Goal: Communication & Community: Answer question/provide support

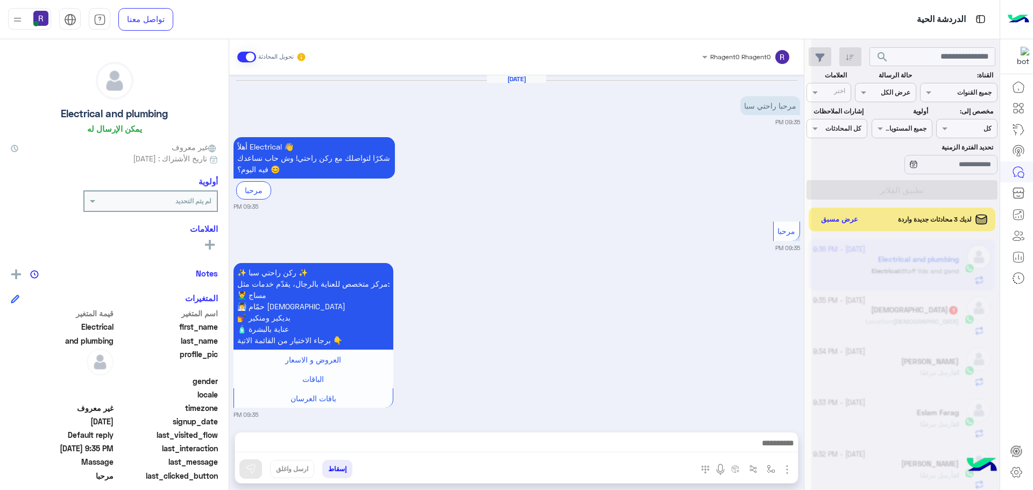
scroll to position [406, 0]
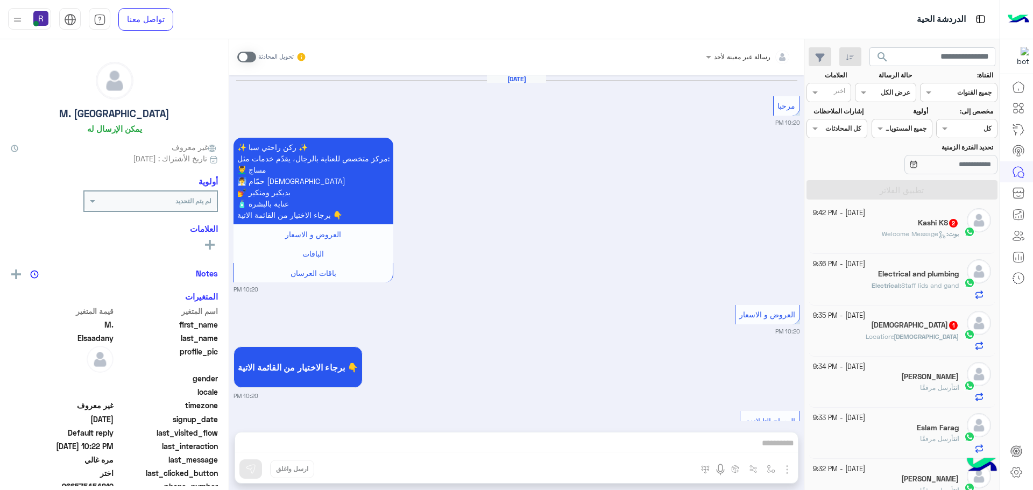
scroll to position [1415, 0]
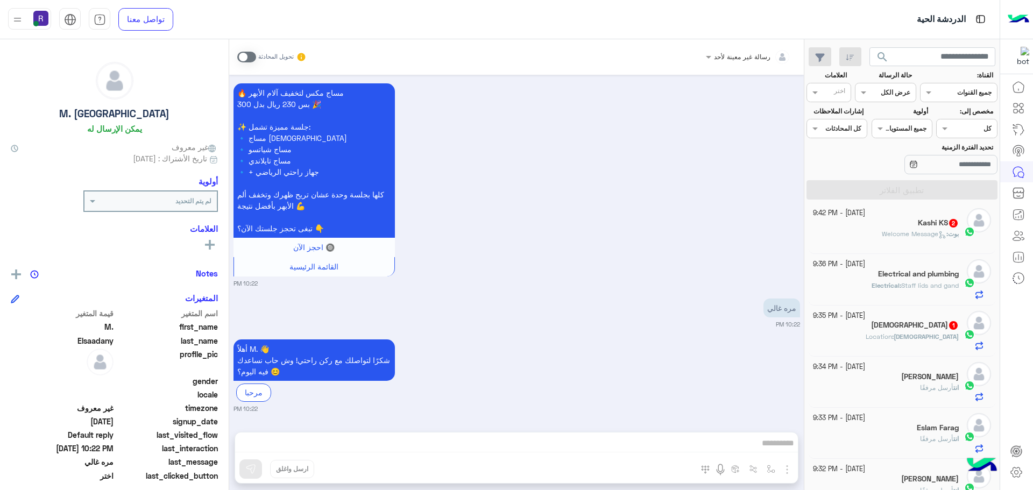
click at [248, 56] on span at bounding box center [246, 57] width 19 height 11
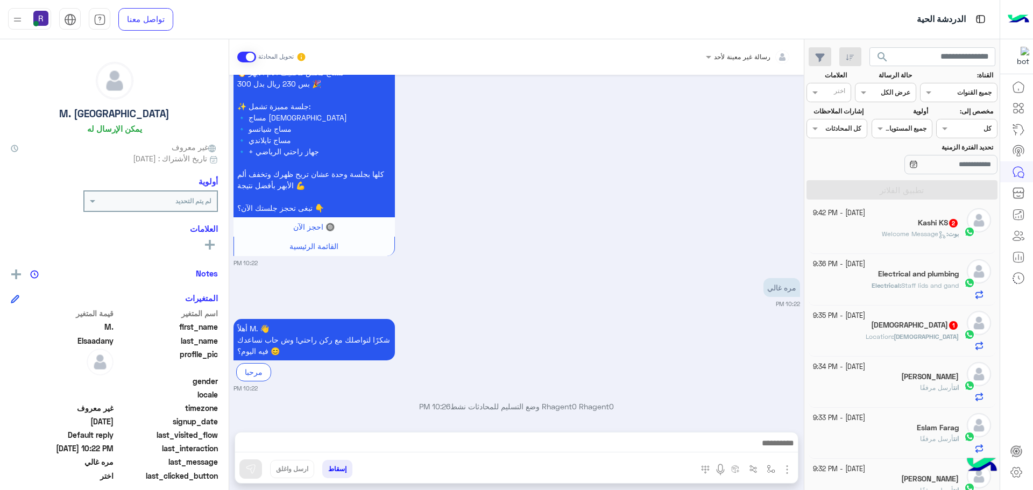
scroll to position [1443, 0]
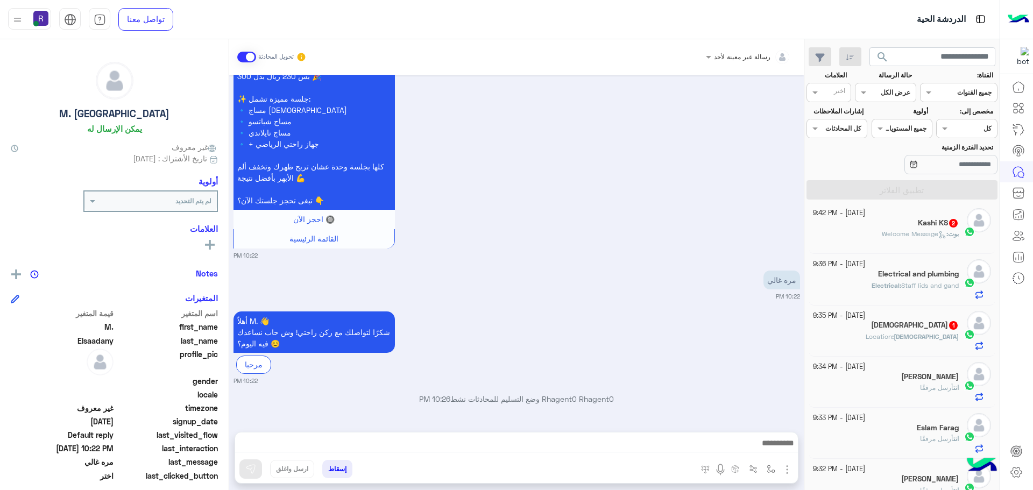
click at [784, 472] on img "button" at bounding box center [787, 469] width 13 height 13
click at [769, 454] on button "الصور" at bounding box center [771, 446] width 46 height 22
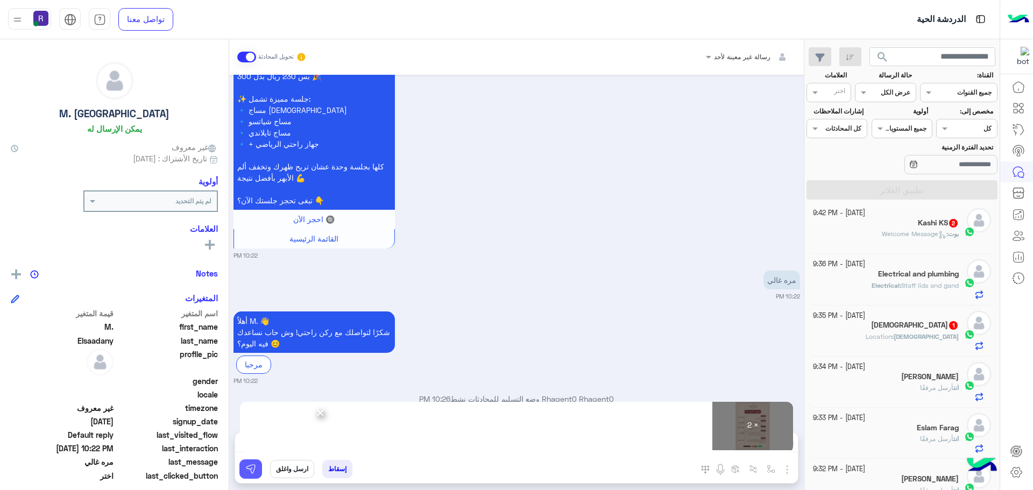
click at [256, 473] on img at bounding box center [250, 469] width 11 height 11
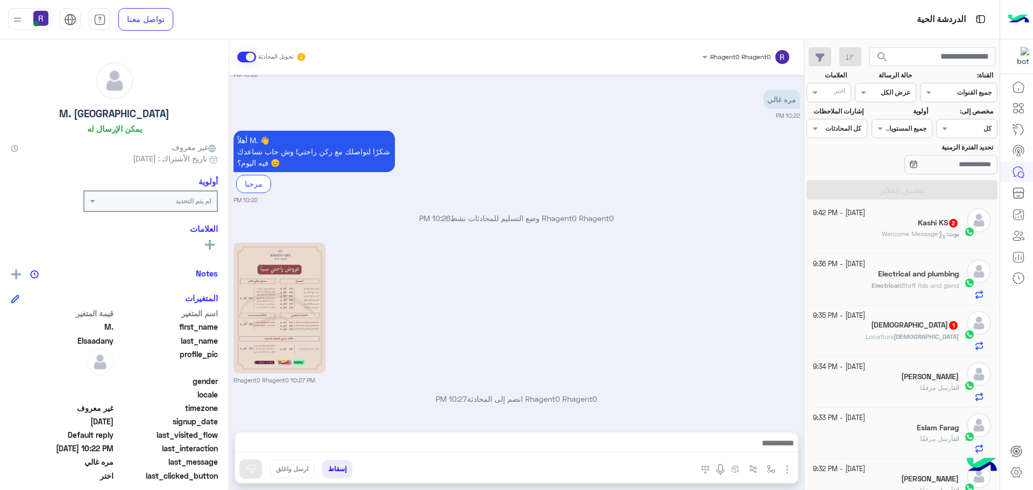
scroll to position [1777, 0]
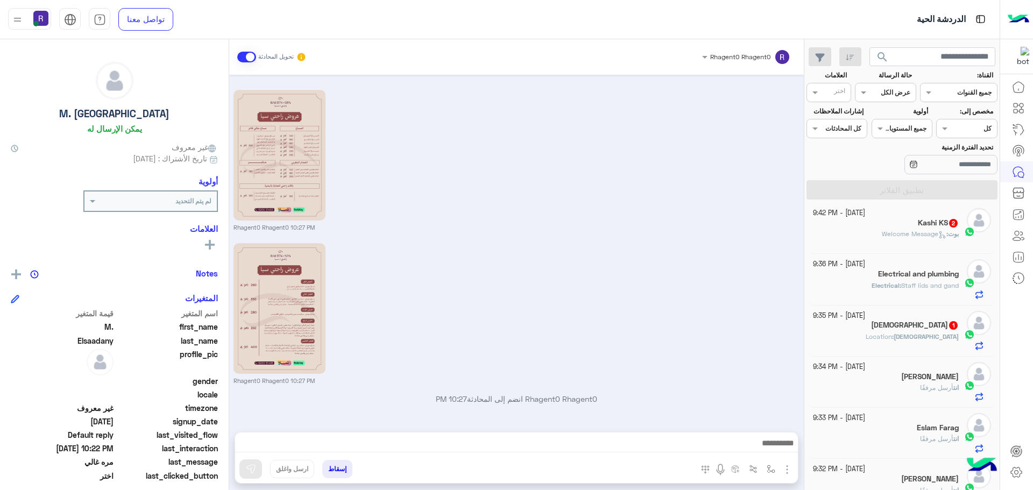
click at [654, 124] on div "Rhagent0 Rhagent0 10:27 PM" at bounding box center [517, 159] width 567 height 145
click at [635, 170] on div "Rhagent0 Rhagent0 10:27 PM" at bounding box center [517, 159] width 567 height 145
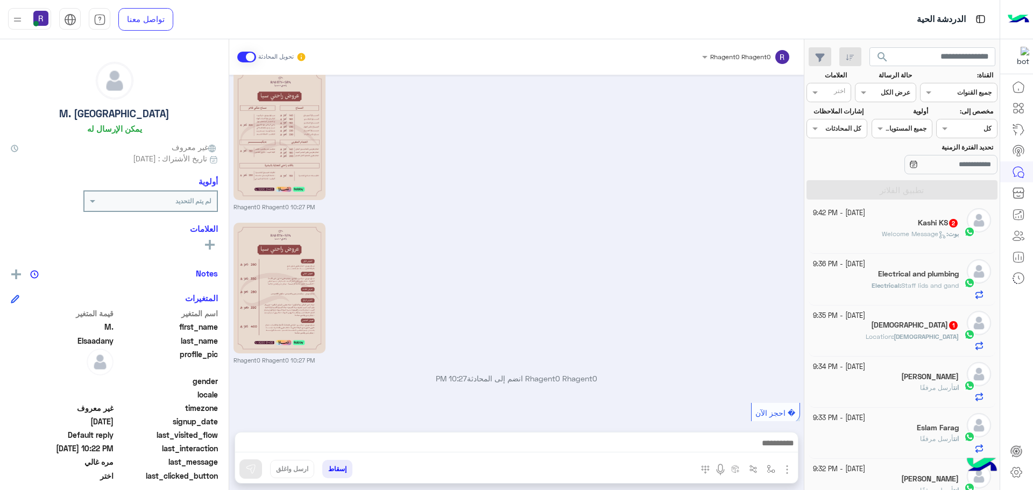
scroll to position [1819, 0]
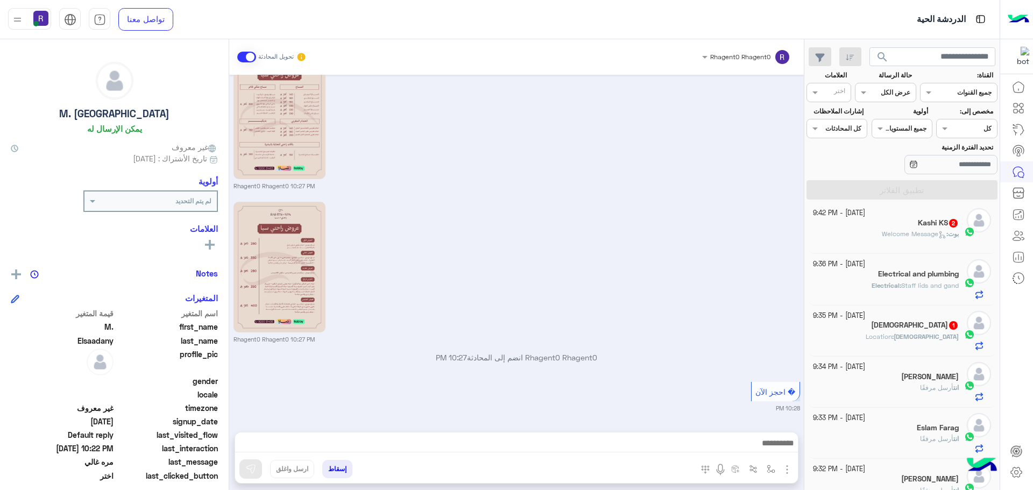
click at [914, 327] on div "[DEMOGRAPHIC_DATA] 1" at bounding box center [886, 326] width 146 height 11
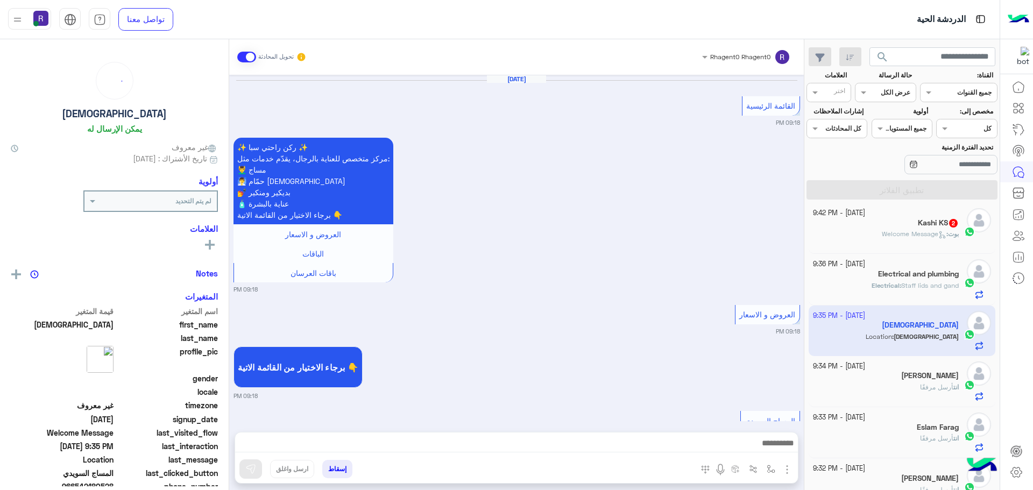
scroll to position [1321, 0]
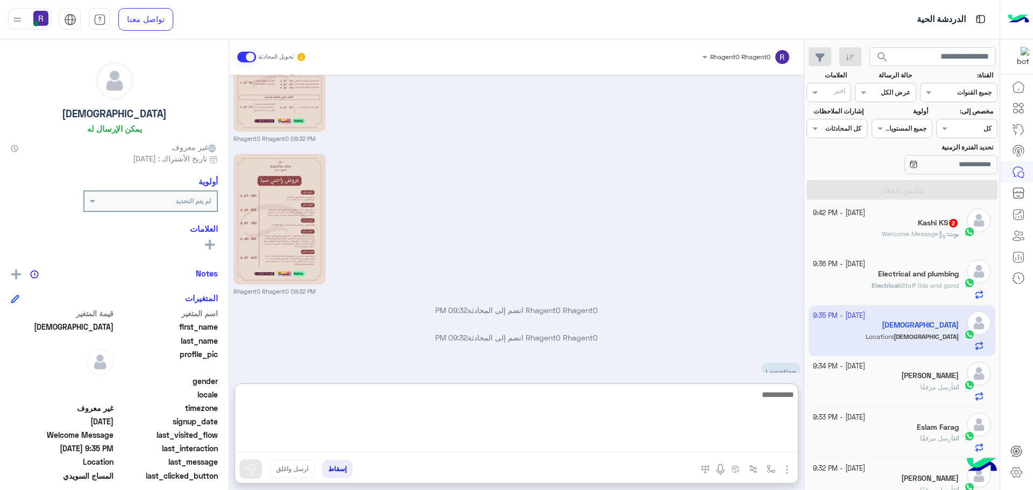
click at [628, 447] on textarea at bounding box center [516, 420] width 563 height 65
paste textarea "*"
type textarea "**********"
click at [769, 403] on textarea "**********" at bounding box center [516, 420] width 563 height 65
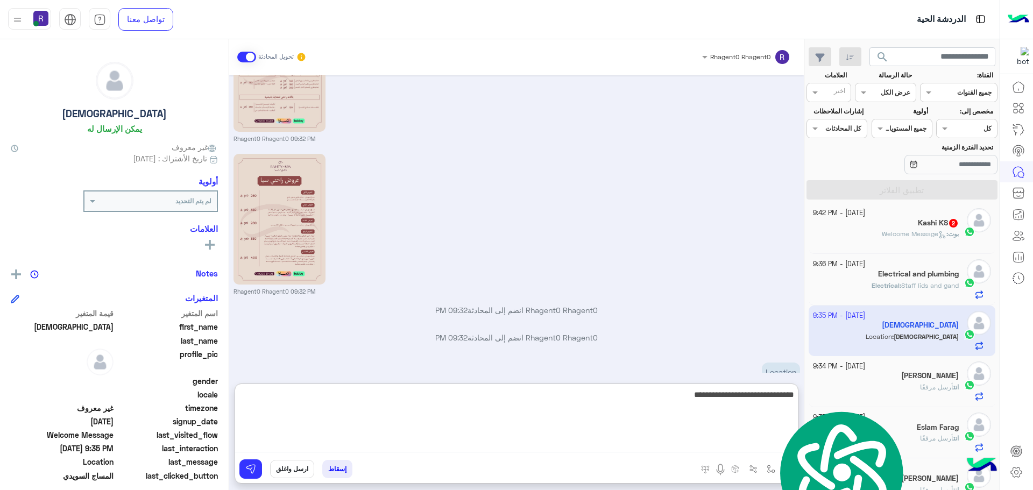
click at [770, 400] on textarea "**********" at bounding box center [516, 420] width 563 height 65
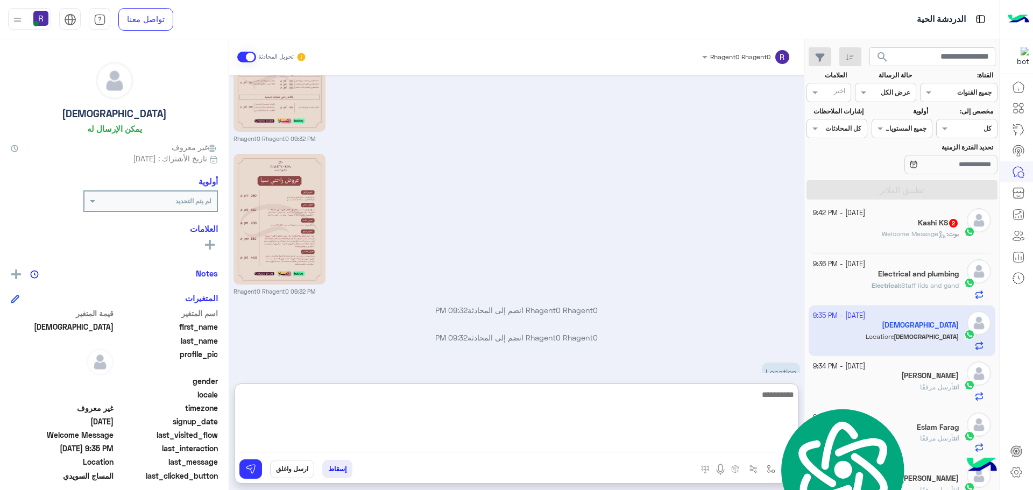
scroll to position [1411, 0]
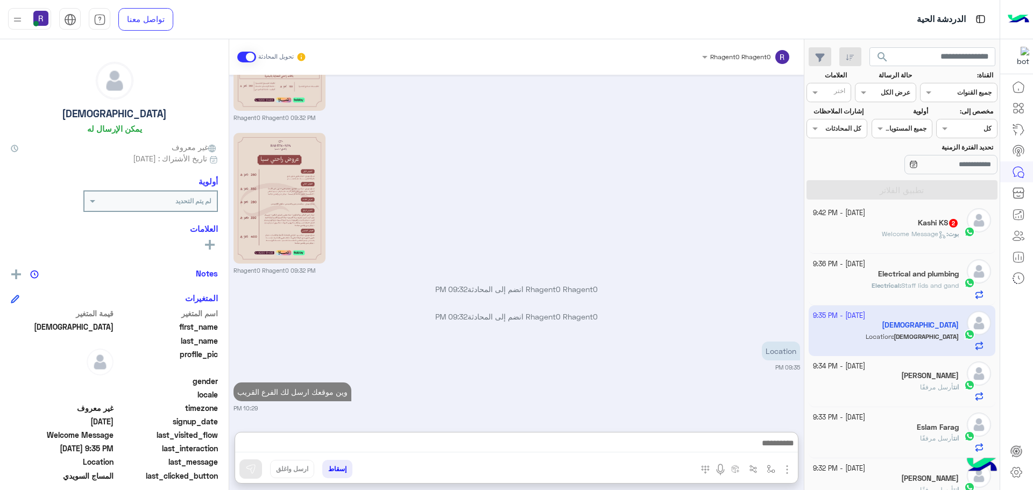
click at [932, 219] on h5 "Kashi KS 2" at bounding box center [938, 223] width 41 height 9
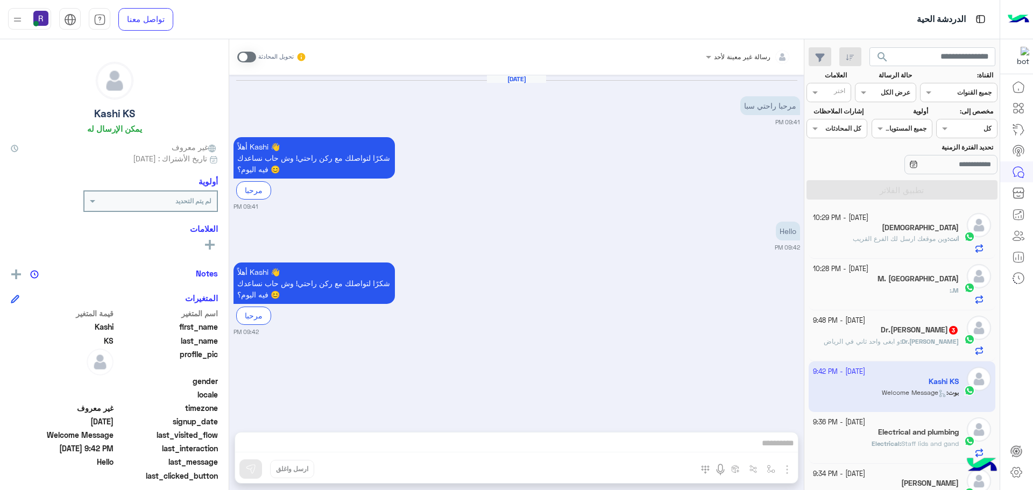
click at [243, 52] on span at bounding box center [246, 57] width 19 height 11
click at [787, 469] on img "button" at bounding box center [787, 469] width 13 height 13
click at [770, 449] on span "الصور" at bounding box center [767, 446] width 20 height 12
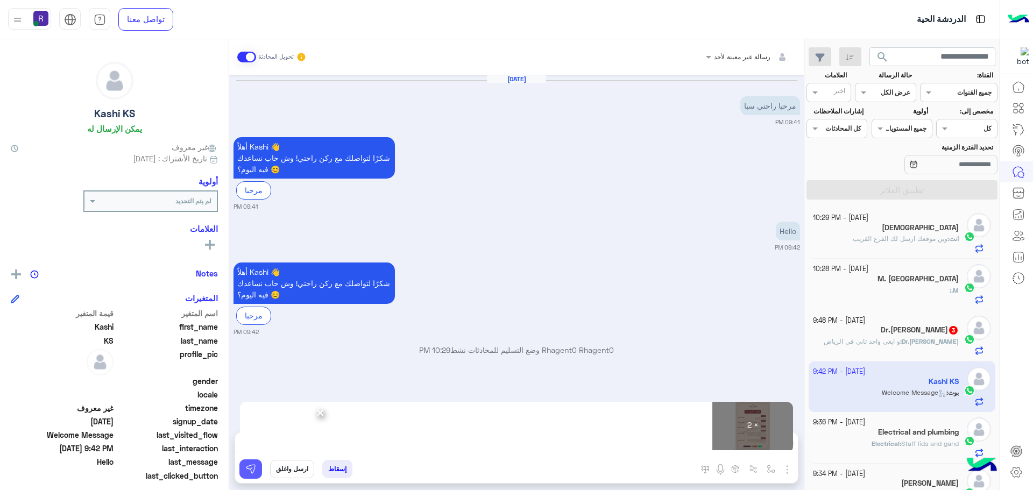
click at [250, 472] on img at bounding box center [250, 469] width 11 height 11
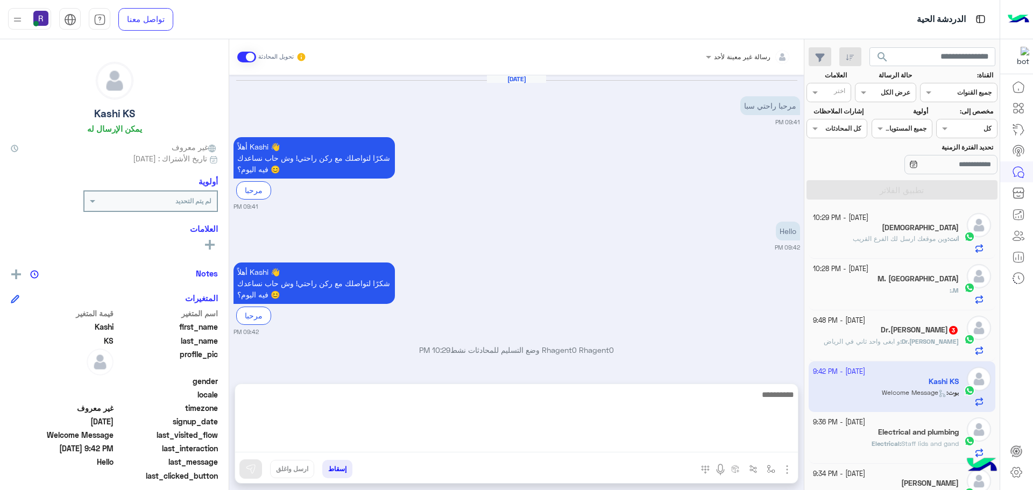
click at [616, 442] on textarea at bounding box center [516, 420] width 563 height 65
paste textarea "**********"
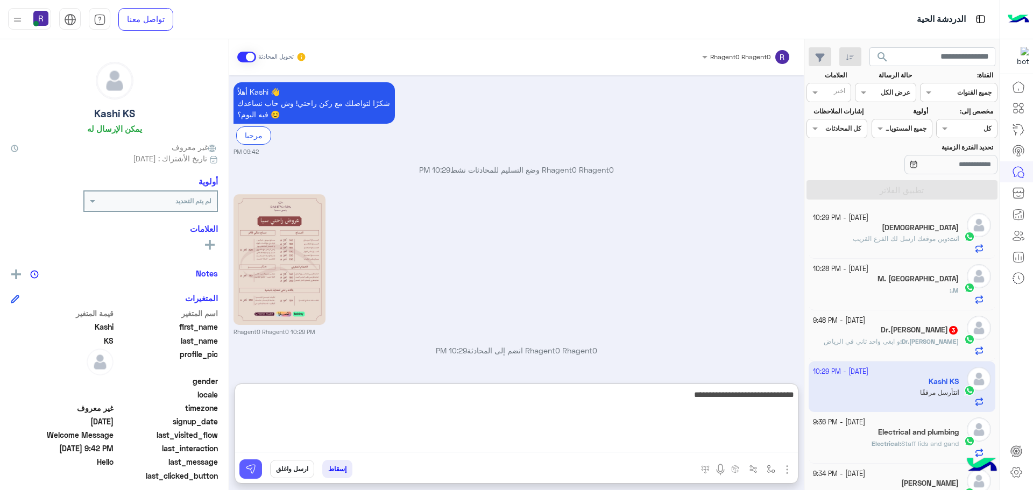
type textarea "**********"
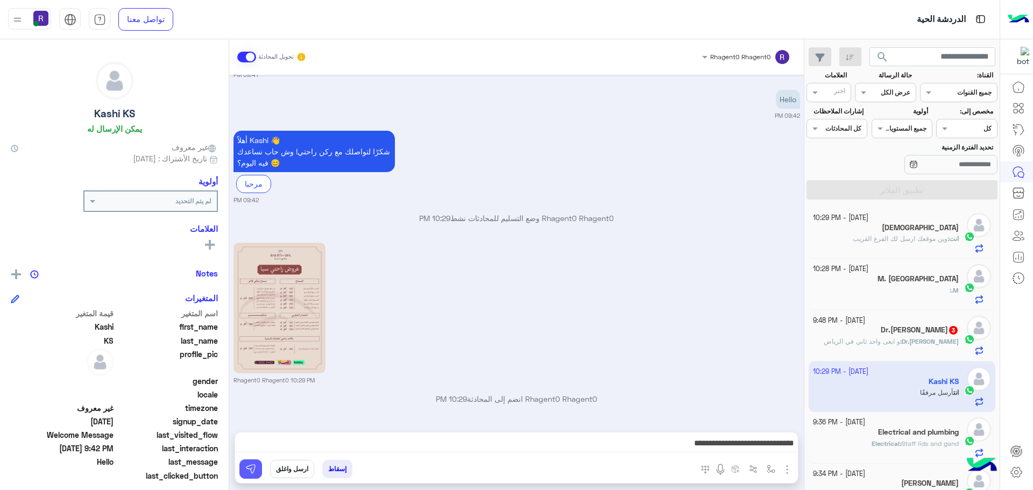
click at [252, 467] on img at bounding box center [250, 469] width 11 height 11
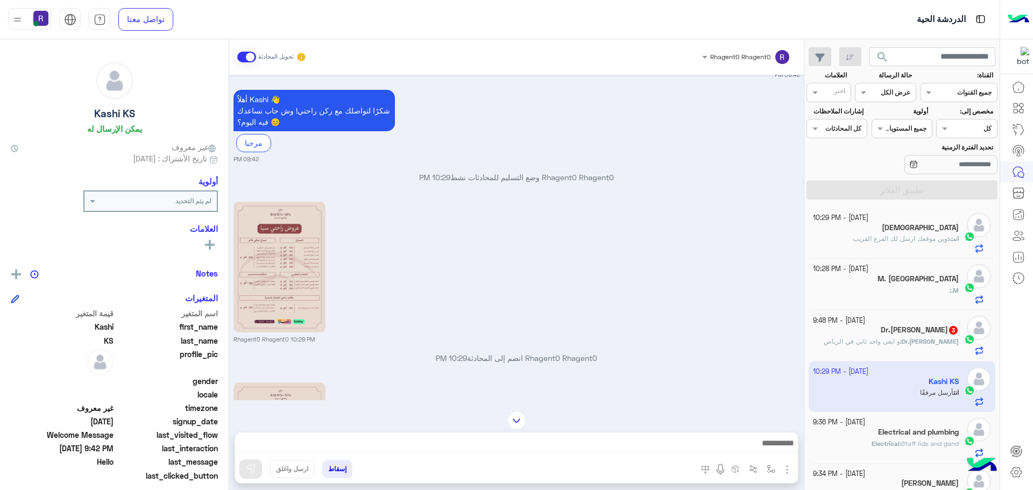
scroll to position [326, 0]
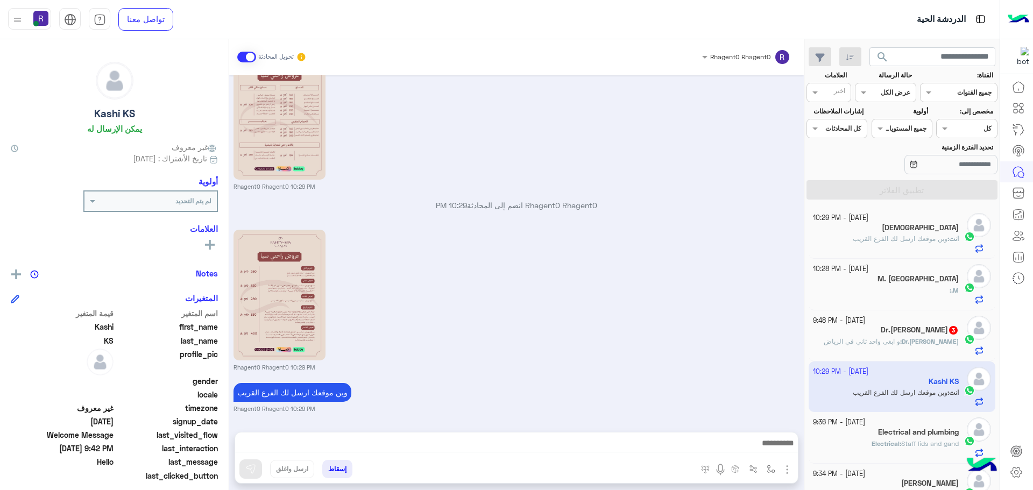
click at [919, 334] on h5 "Dr.[PERSON_NAME] 3" at bounding box center [920, 330] width 78 height 9
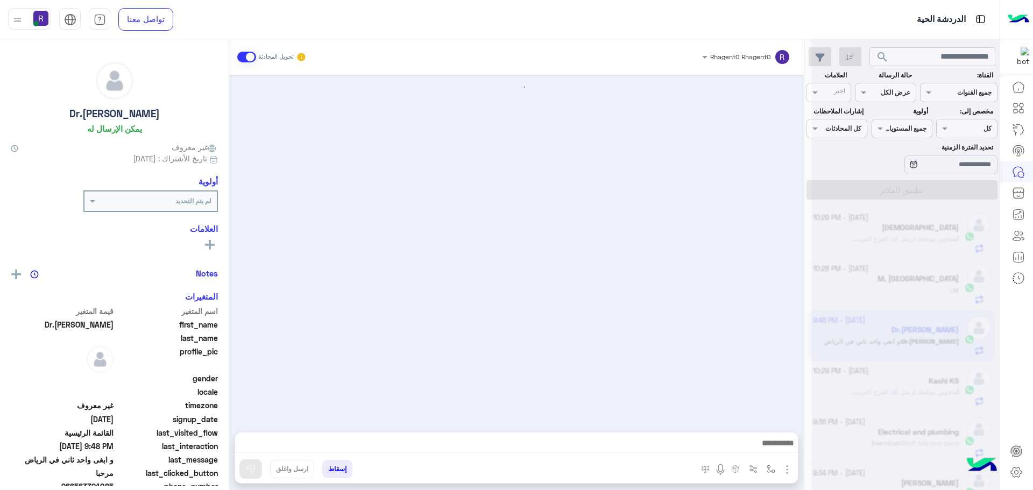
scroll to position [1221, 0]
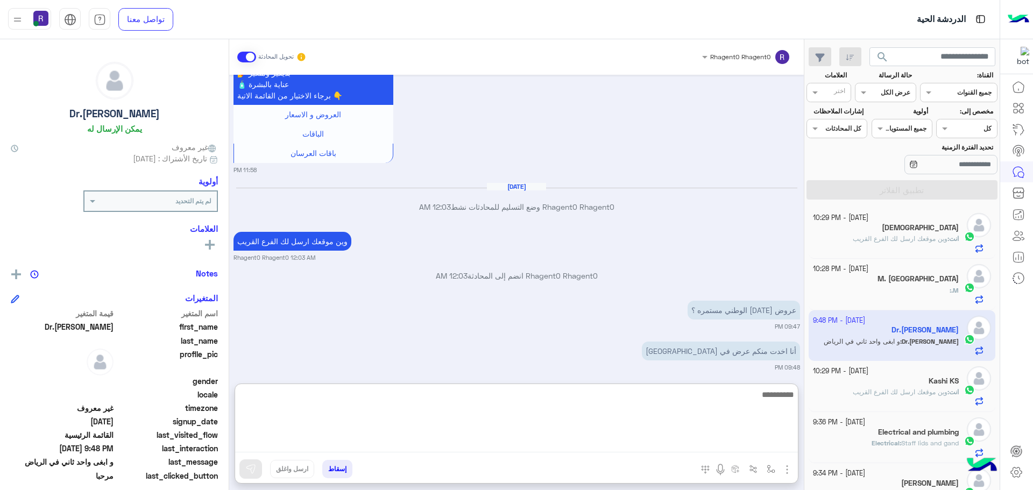
click at [596, 442] on textarea at bounding box center [516, 420] width 563 height 65
type textarea "**********"
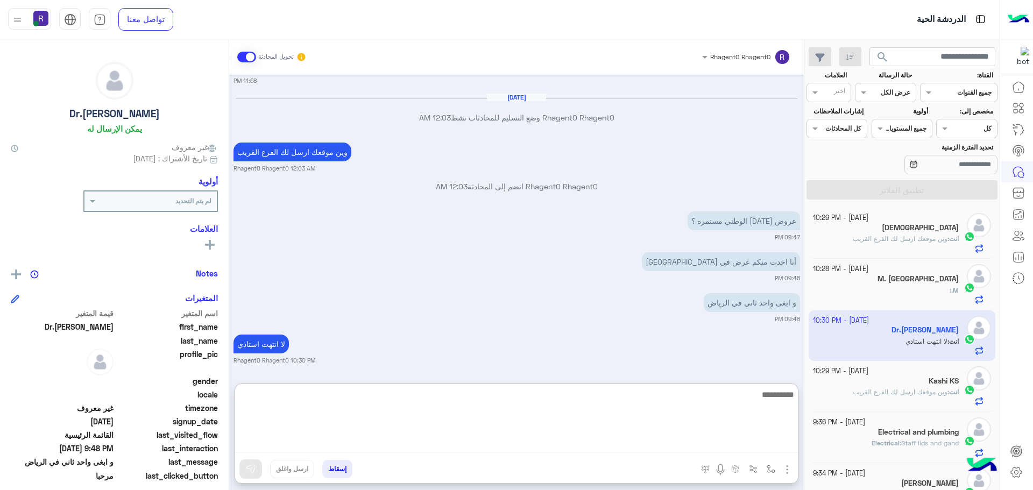
click at [678, 408] on textarea at bounding box center [516, 420] width 563 height 65
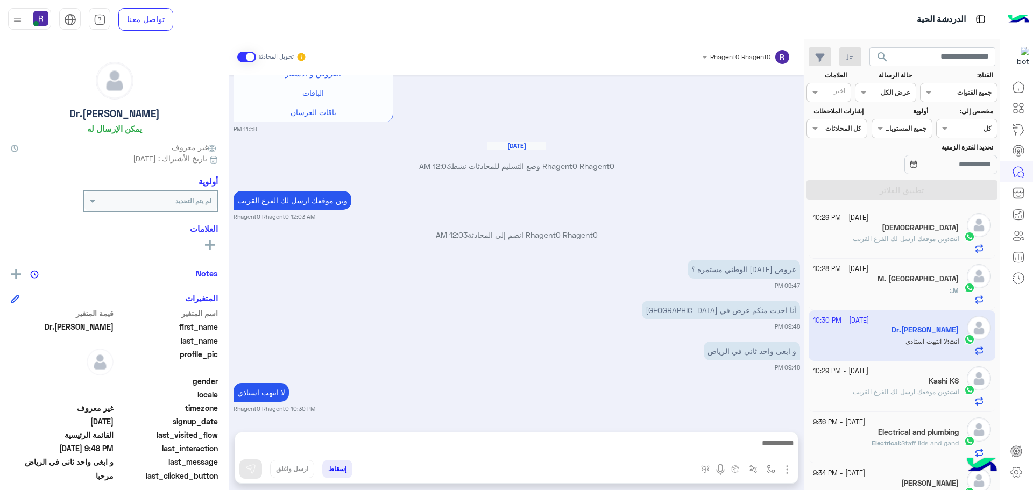
scroll to position [1262, 0]
click at [791, 466] on img "button" at bounding box center [787, 469] width 13 height 13
click at [784, 441] on img at bounding box center [784, 446] width 9 height 12
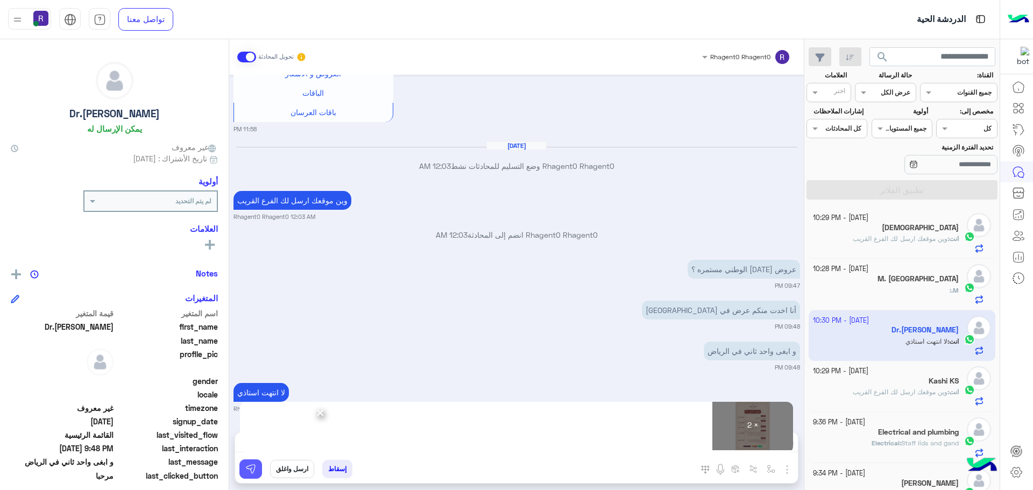
click at [257, 466] on button at bounding box center [250, 469] width 23 height 19
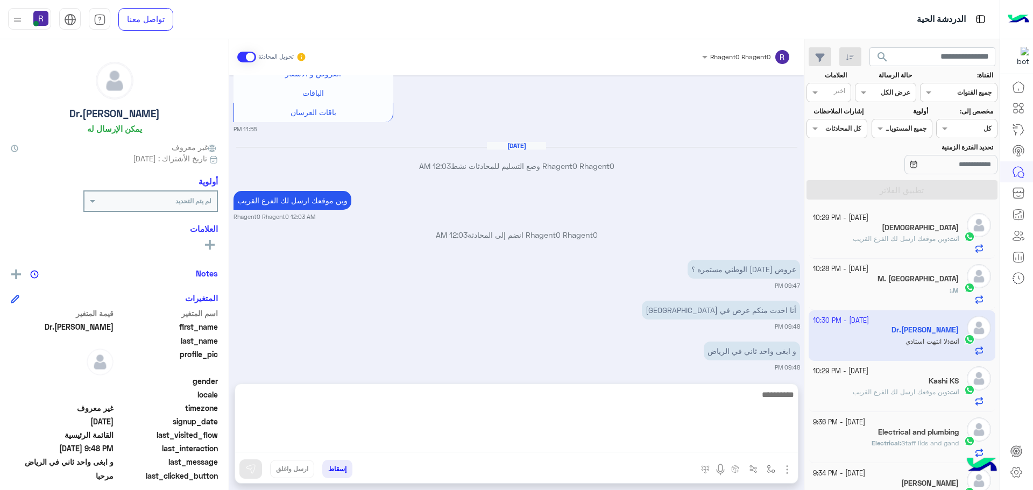
click at [781, 445] on textarea at bounding box center [516, 420] width 563 height 65
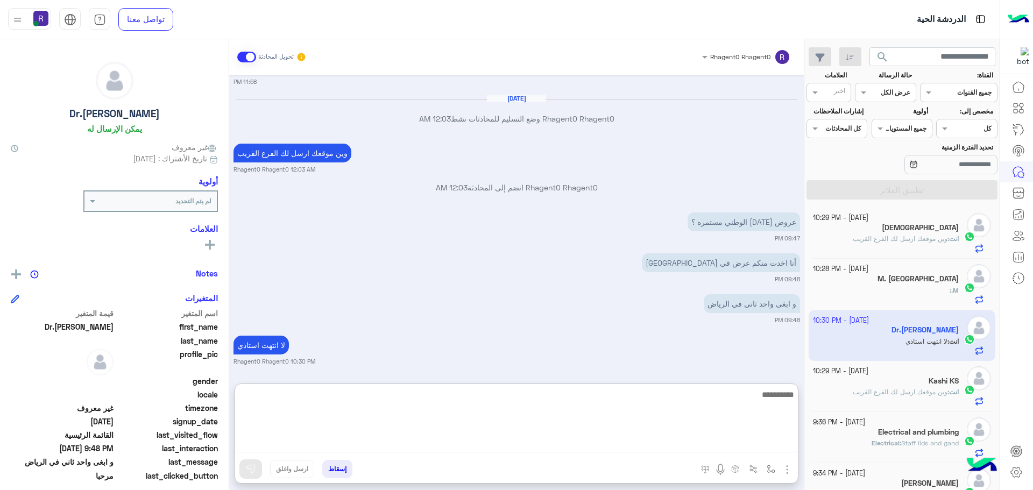
scroll to position [1310, 0]
paste textarea "**********"
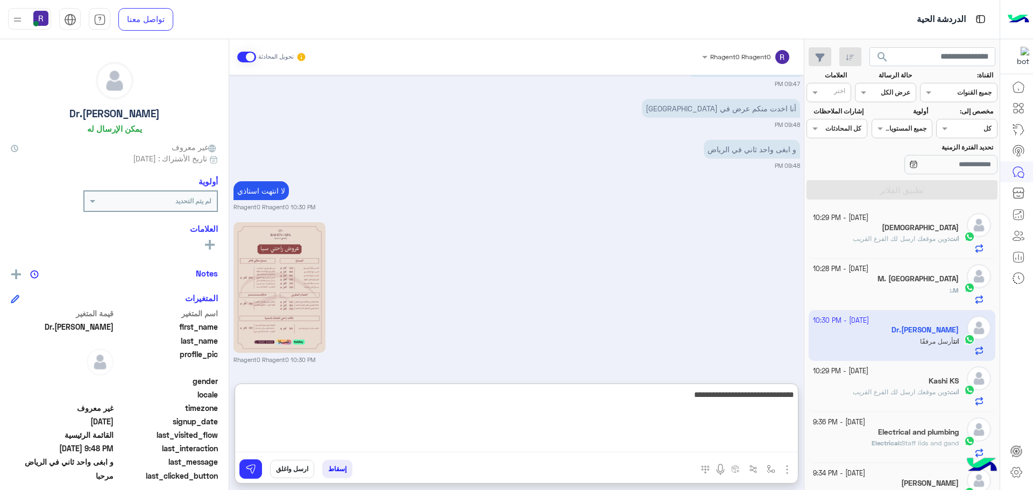
scroll to position [1617, 0]
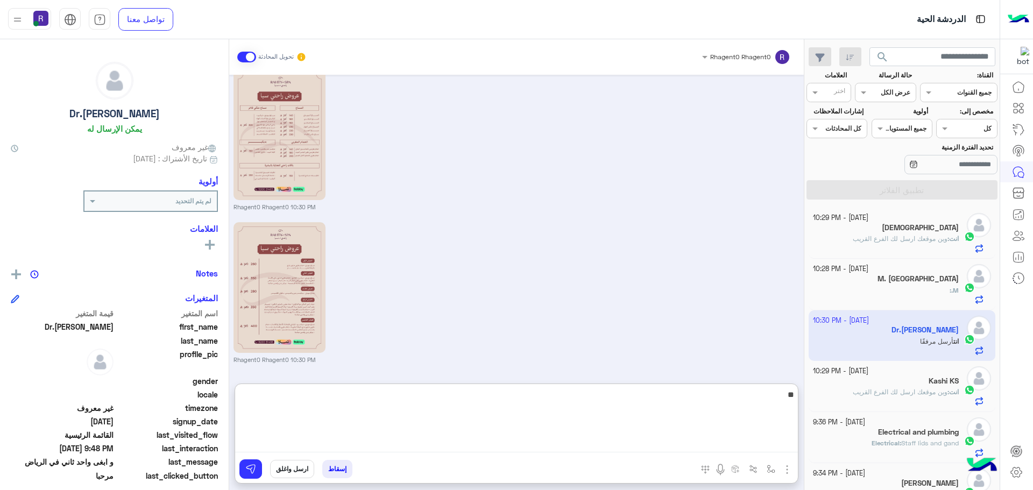
type textarea "*"
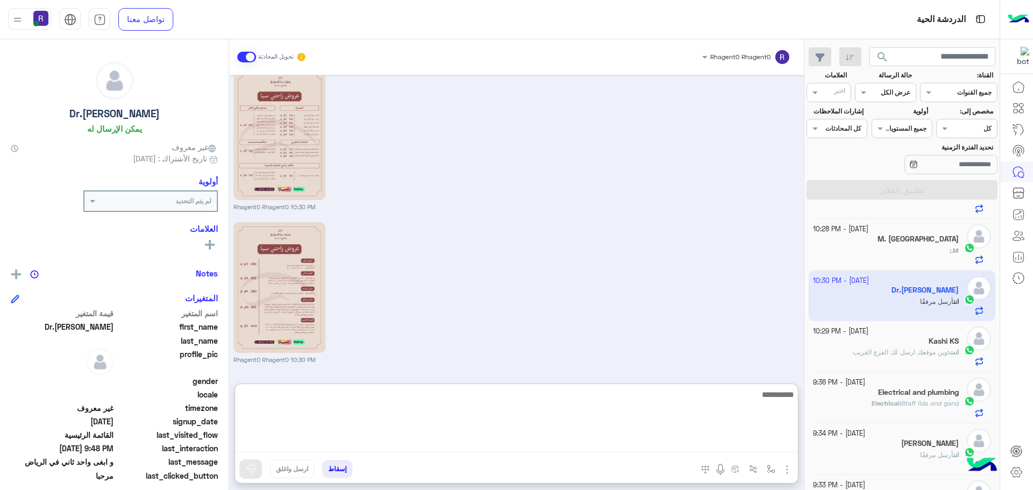
scroll to position [0, 0]
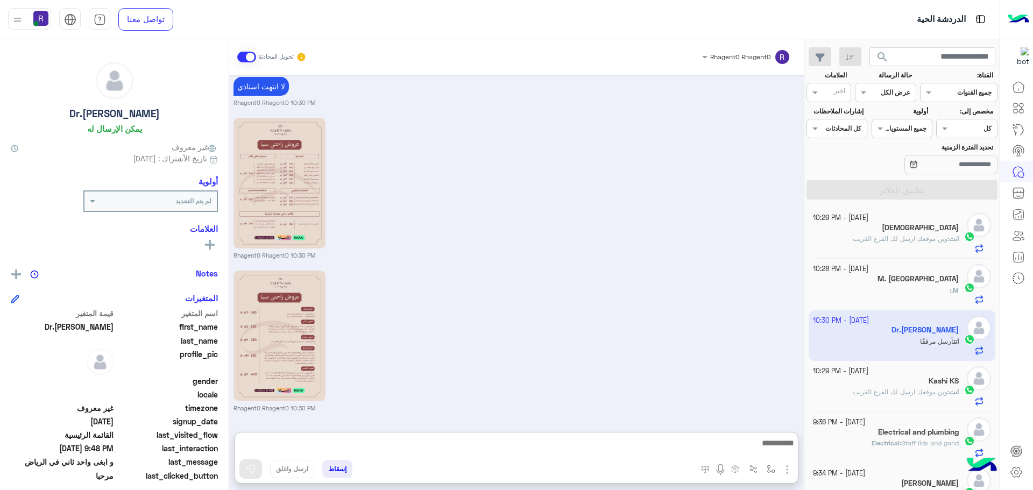
click at [906, 292] on div "M. :" at bounding box center [886, 295] width 146 height 19
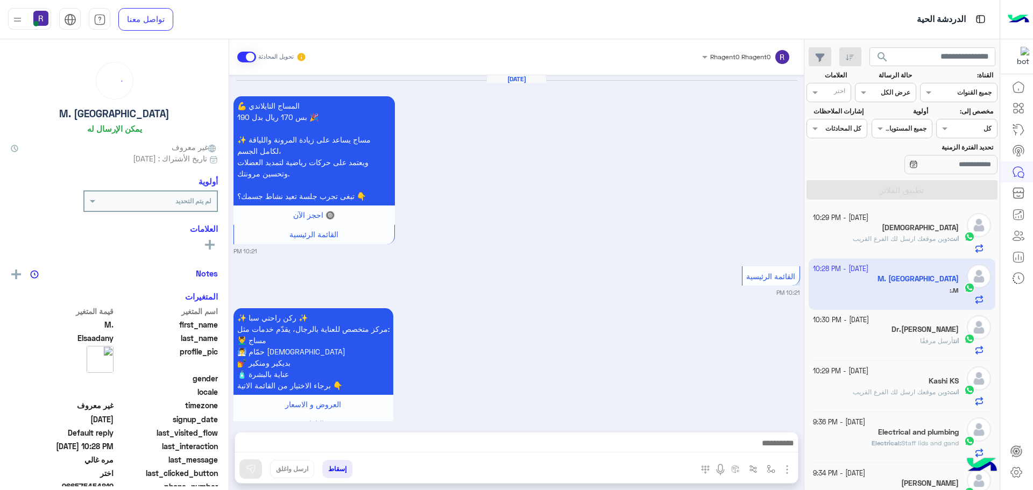
scroll to position [1451, 0]
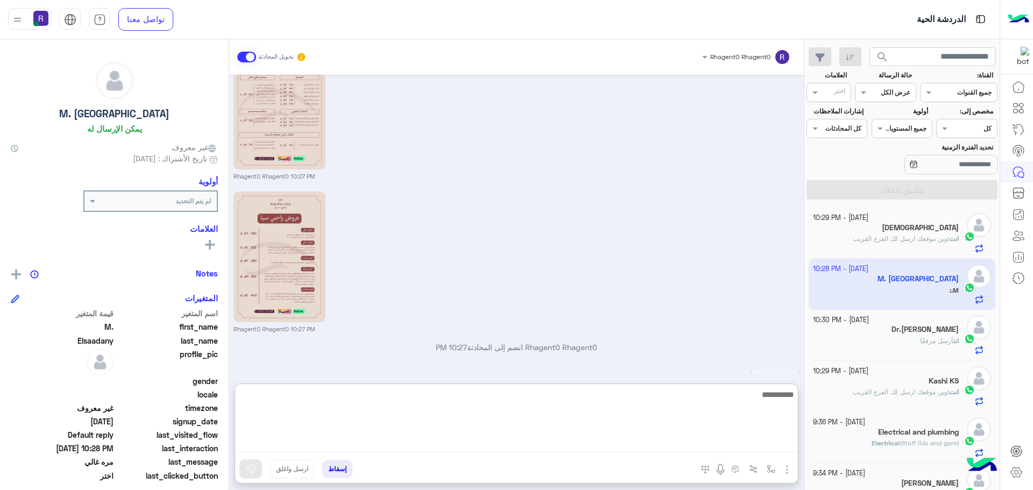
click at [616, 441] on textarea at bounding box center [516, 420] width 563 height 65
paste textarea "**********"
type textarea "**********"
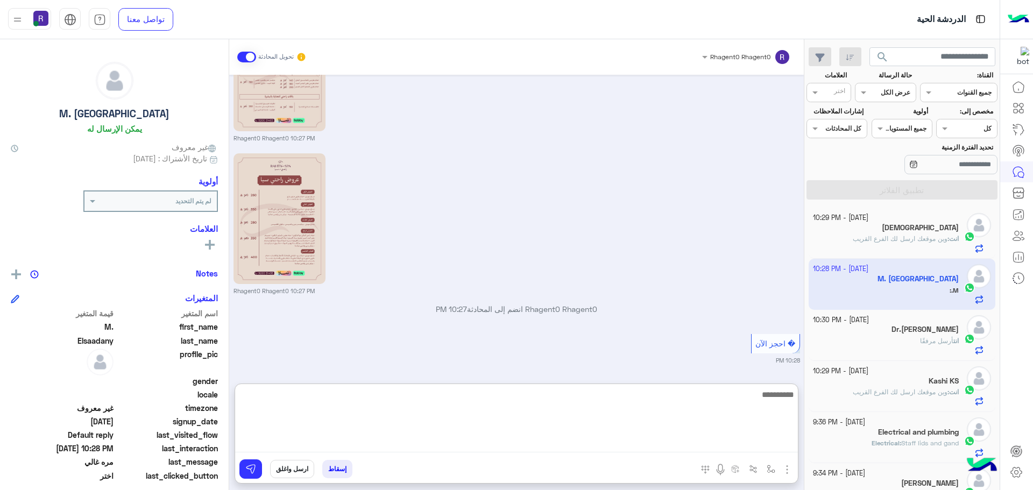
scroll to position [1541, 0]
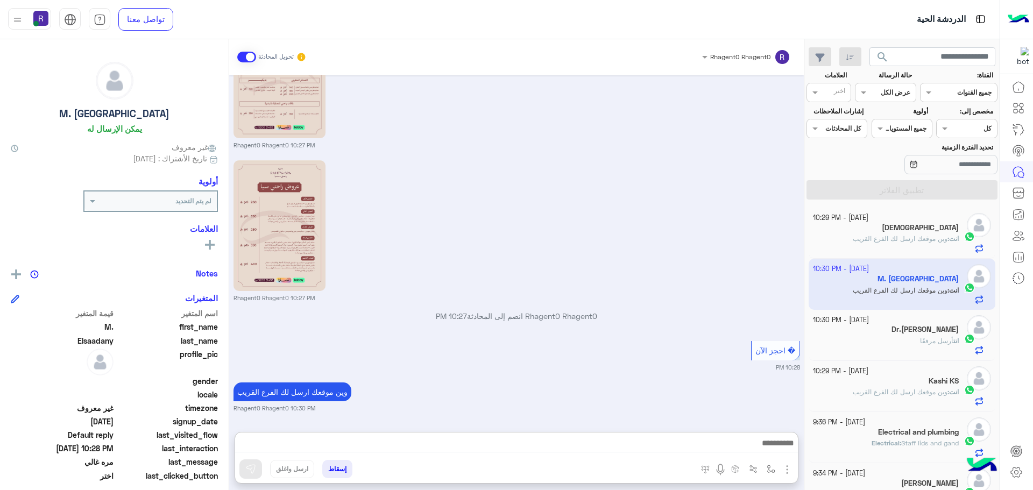
click at [635, 262] on div "[DATE] 💪 المساج [PERSON_NAME] بس 170 ريال بدل 190 🎉 ✨ مساج يساعد على زيادة المر…" at bounding box center [516, 248] width 575 height 347
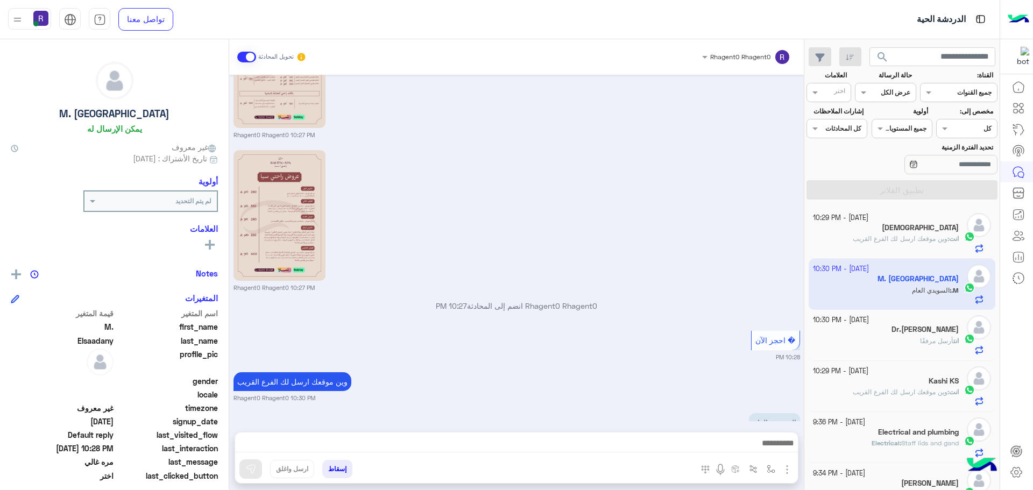
scroll to position [1534, 0]
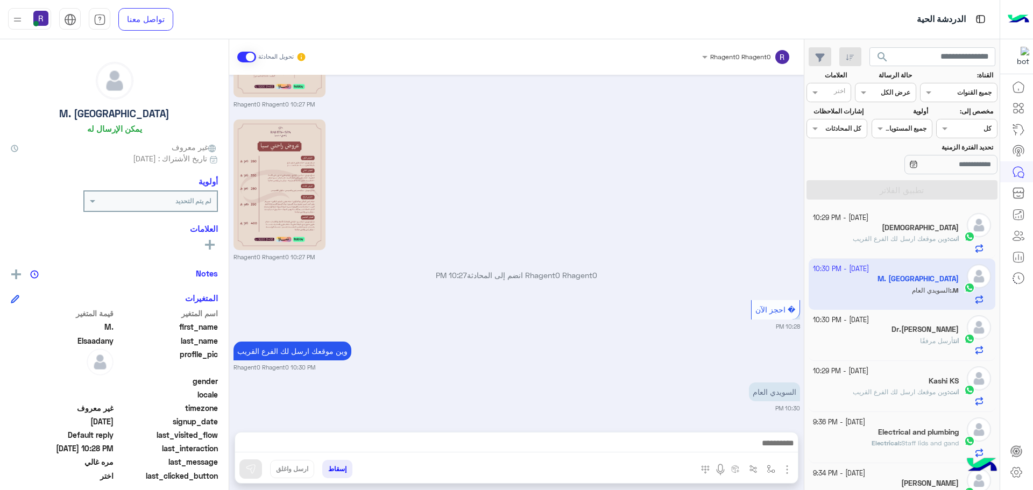
click at [690, 218] on div "Rhagent0 Rhagent0 10:27 PM" at bounding box center [517, 189] width 567 height 145
click at [773, 468] on img "button" at bounding box center [771, 469] width 9 height 9
click at [751, 452] on div "أدخل اسم مجموعة الرسائل" at bounding box center [733, 445] width 93 height 19
type input "***"
click at [757, 427] on div "لبن" at bounding box center [740, 426] width 80 height 21
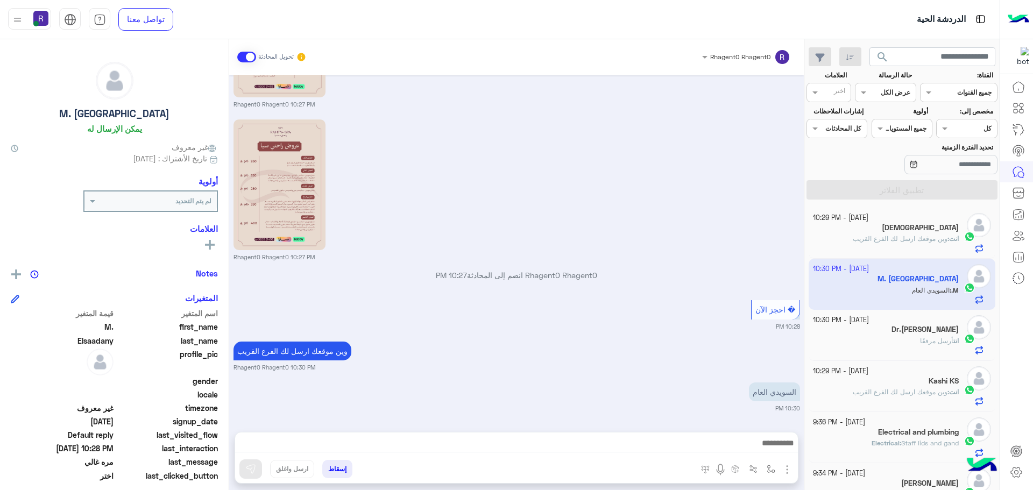
type textarea "***"
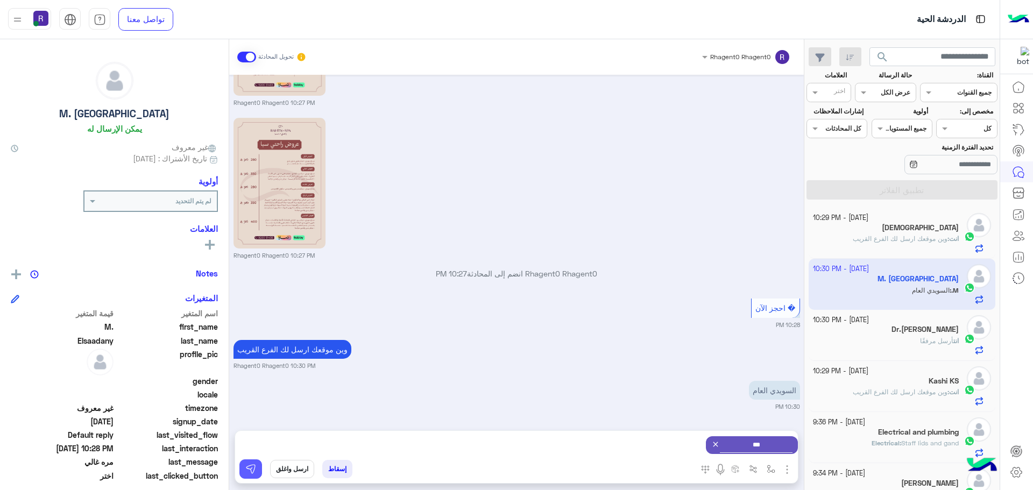
click at [255, 467] on img at bounding box center [250, 469] width 11 height 11
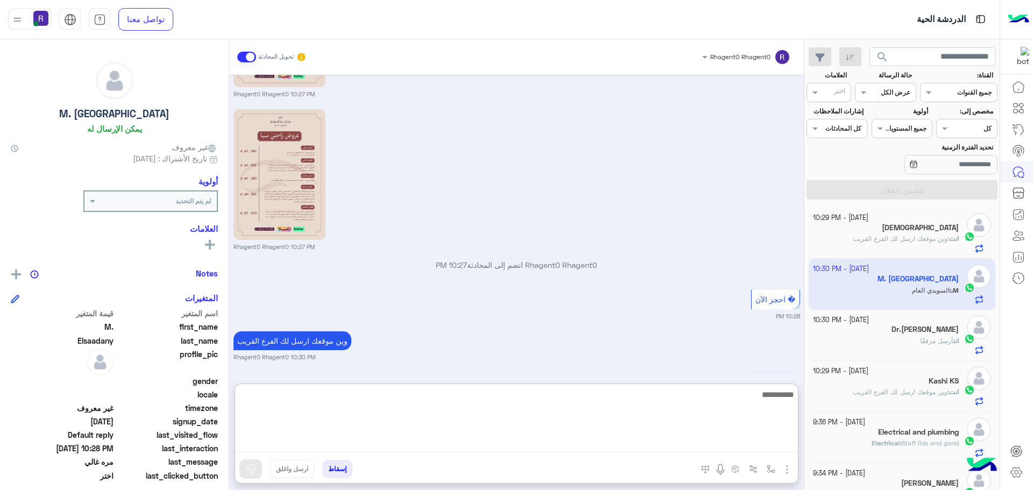
click at [616, 450] on textarea at bounding box center [516, 420] width 563 height 65
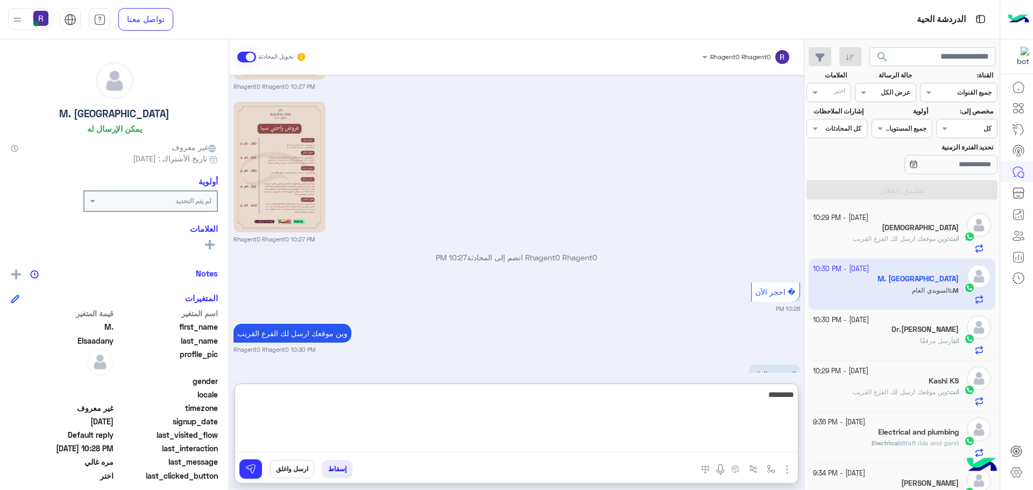
scroll to position [1685, 0]
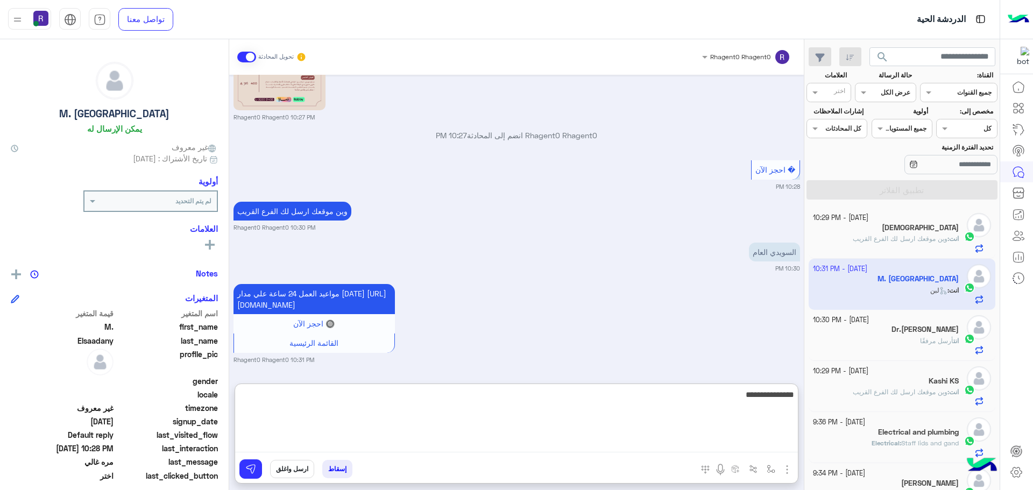
type textarea "**********"
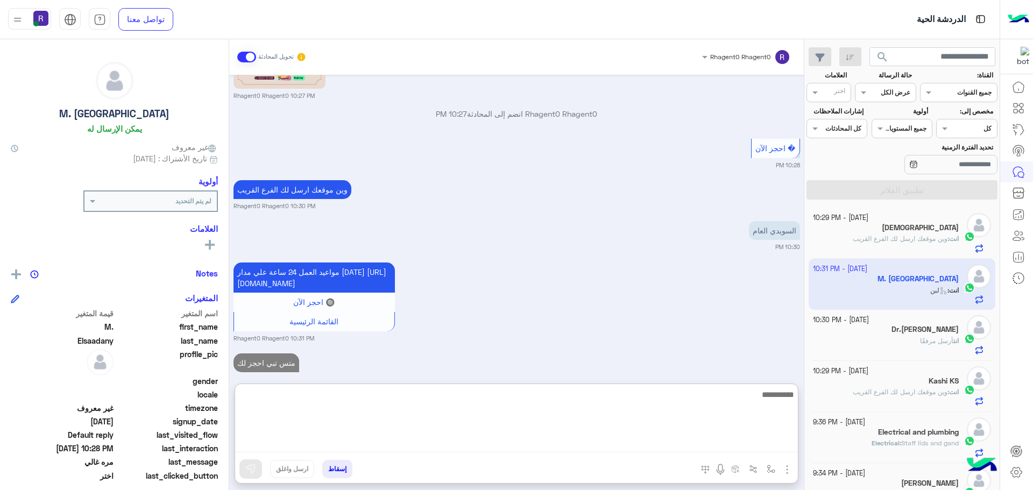
scroll to position [1726, 0]
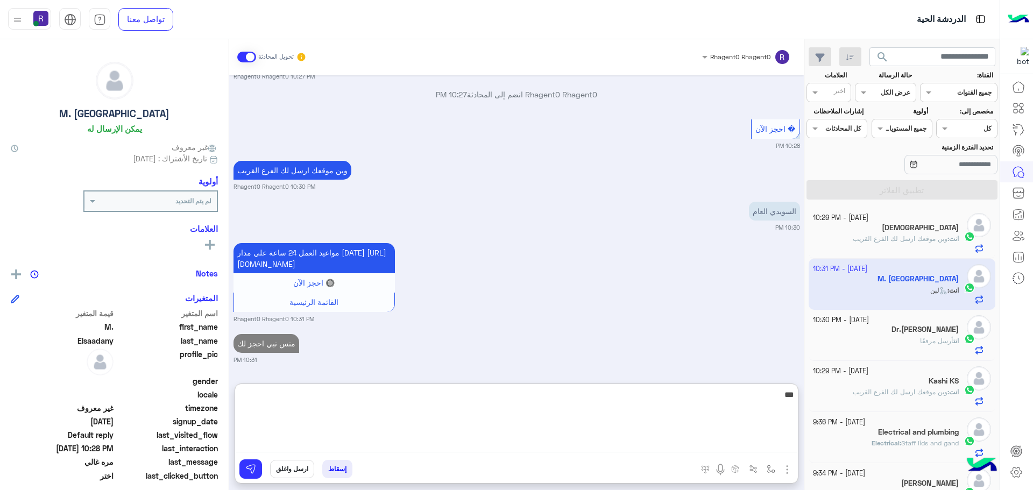
type textarea "***"
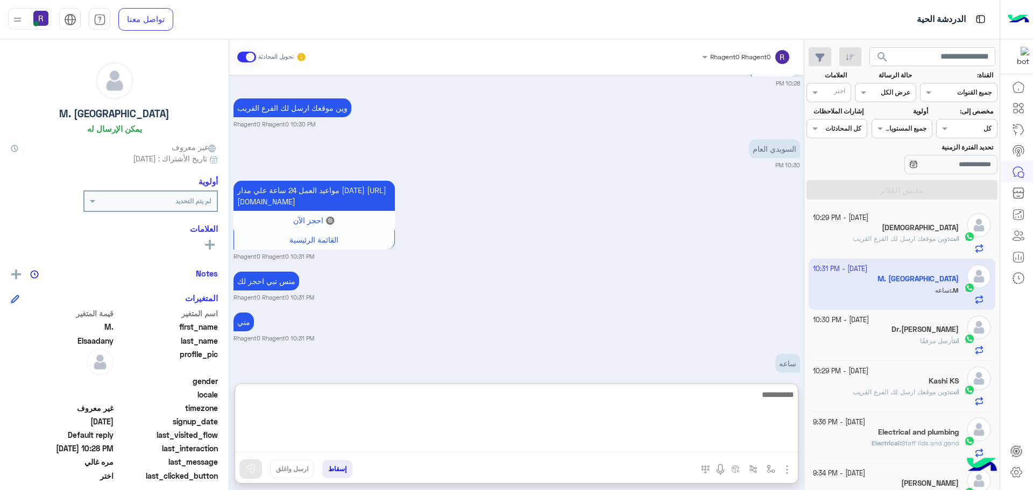
scroll to position [1808, 0]
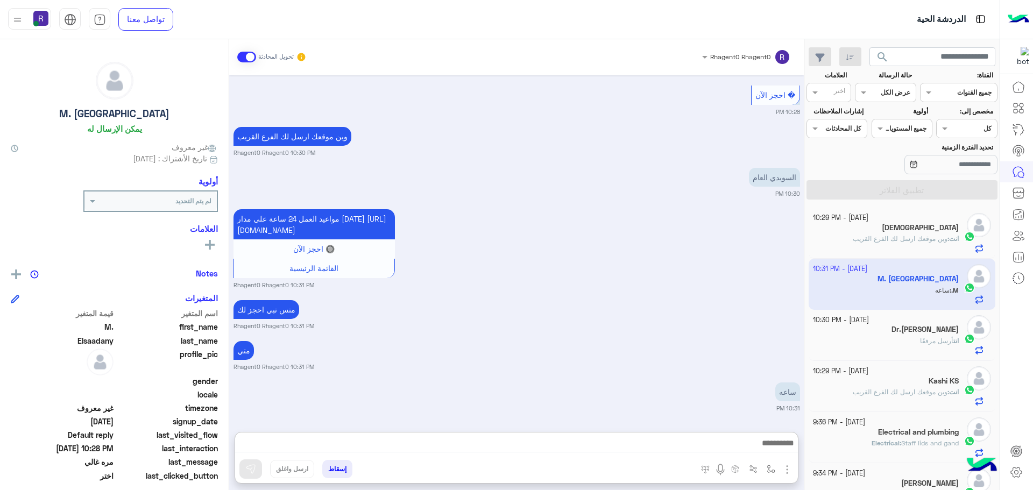
click at [681, 298] on div "متس تبي احجز لك Rhagent0 Rhagent0 10:31 PM" at bounding box center [517, 314] width 567 height 33
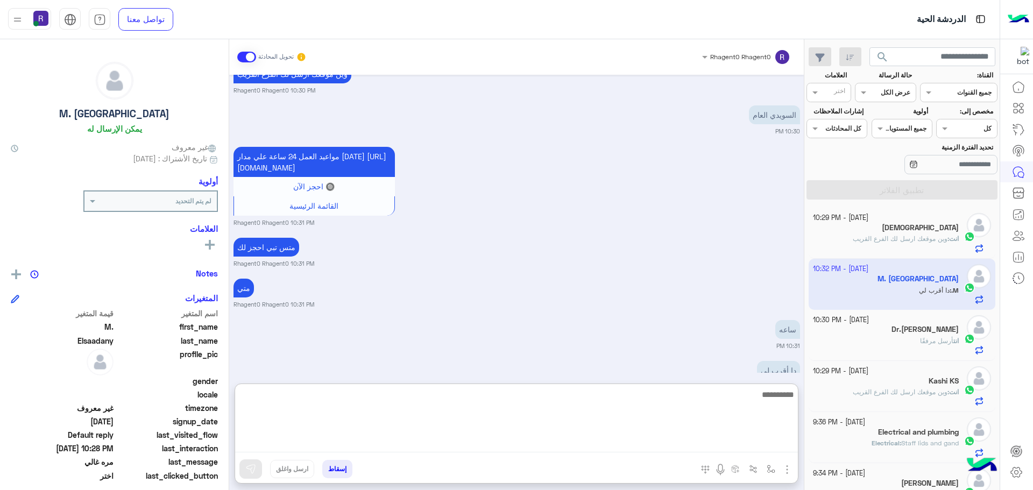
click at [737, 447] on textarea at bounding box center [516, 420] width 563 height 65
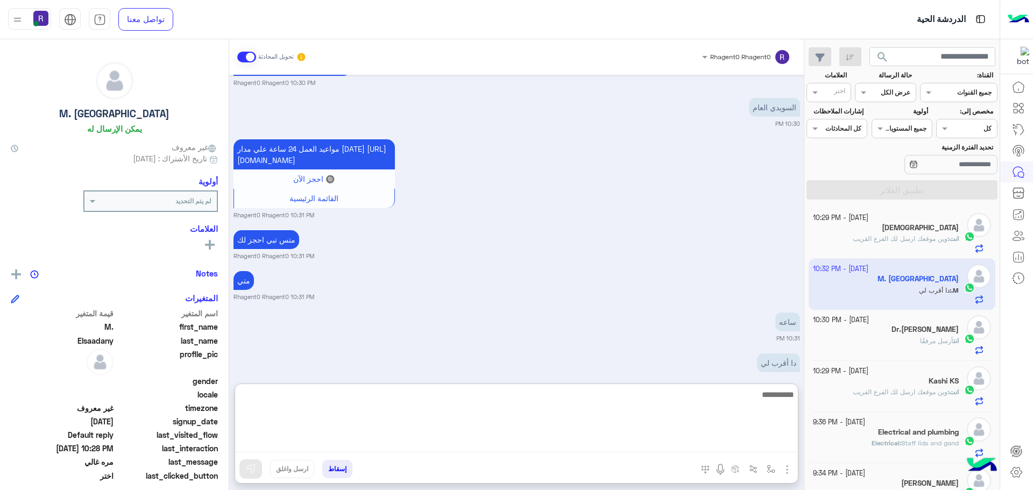
type textarea "*"
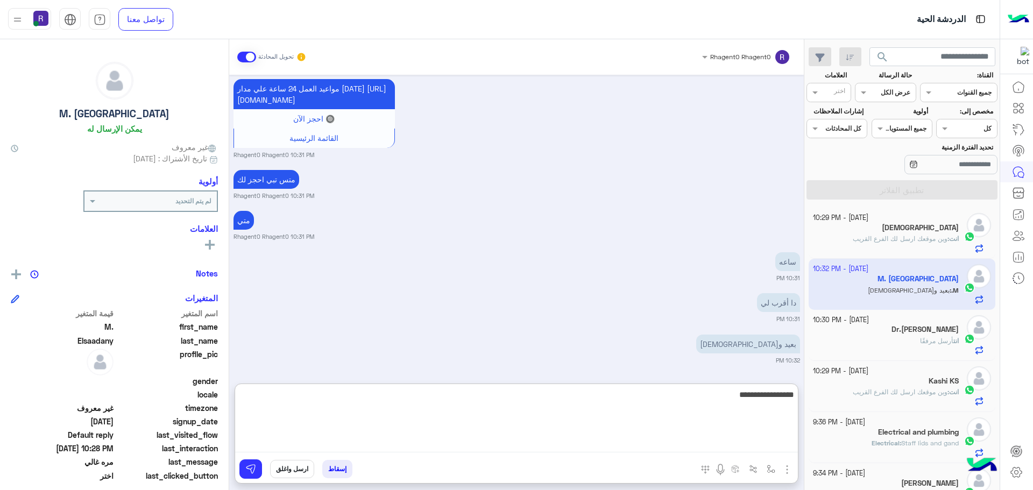
type textarea "**********"
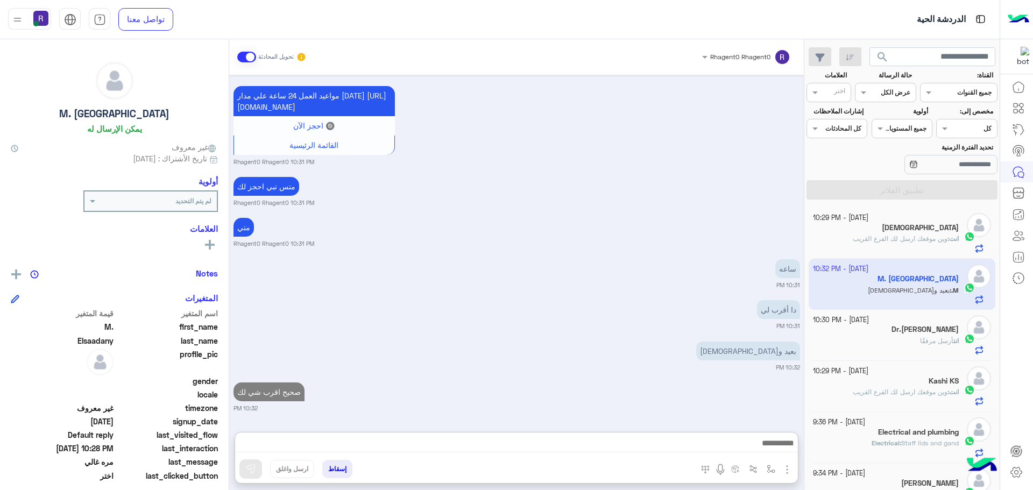
click at [933, 349] on div "انت أرسل مرفقًا" at bounding box center [886, 345] width 146 height 19
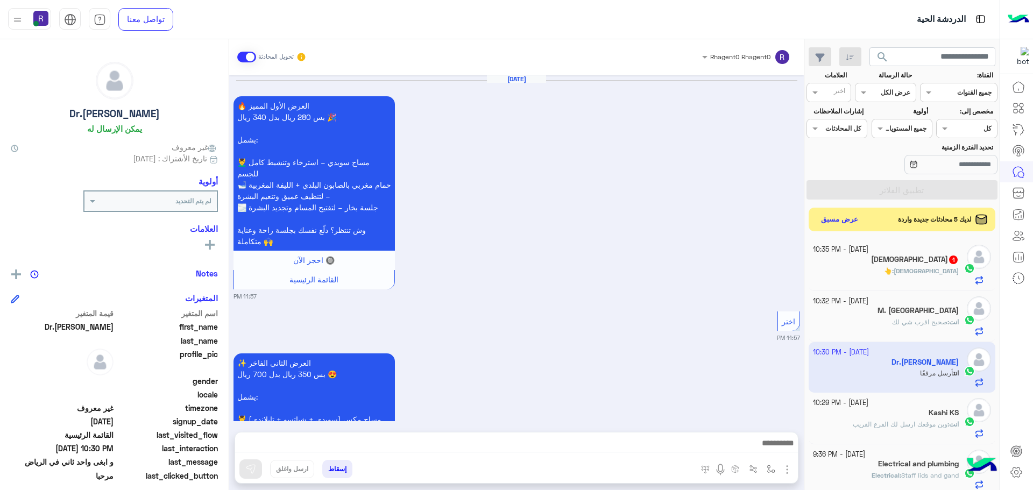
scroll to position [1413, 0]
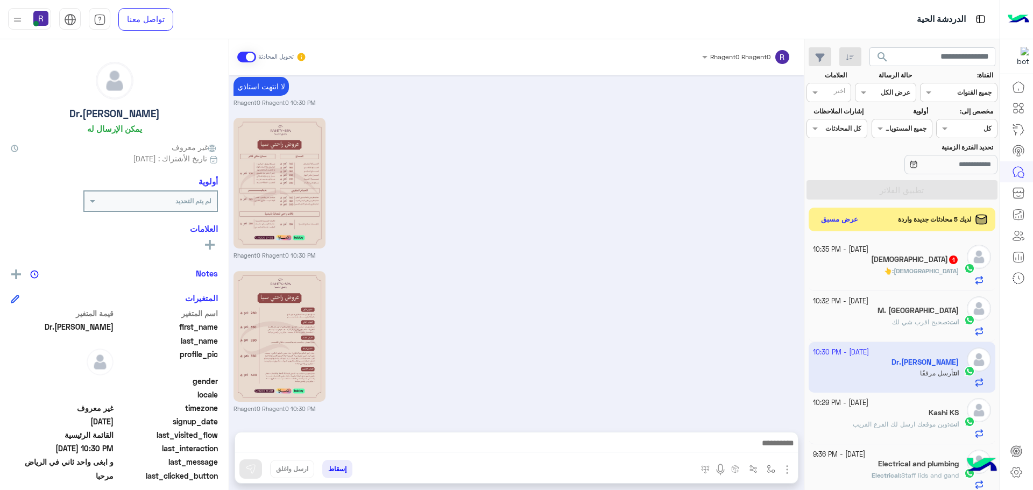
click at [900, 260] on div "[DEMOGRAPHIC_DATA] 1" at bounding box center [886, 260] width 146 height 11
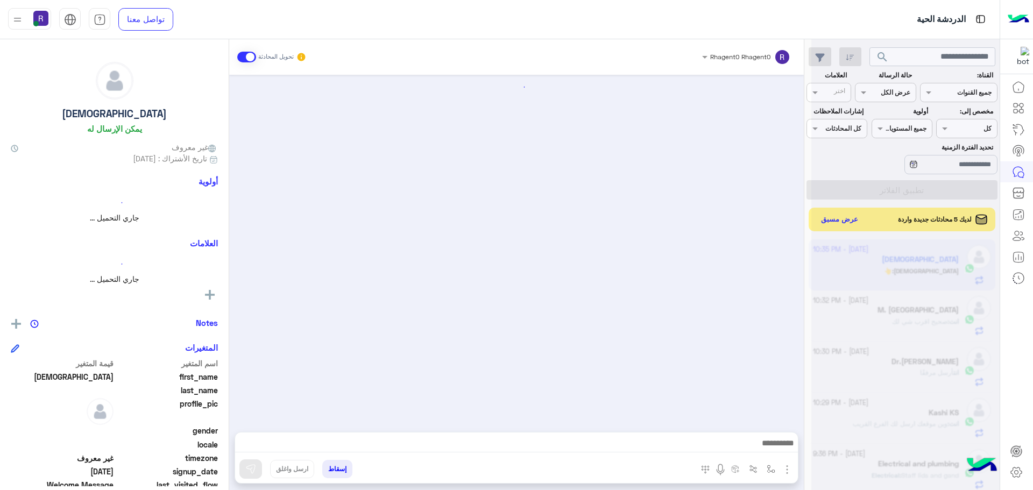
scroll to position [1214, 0]
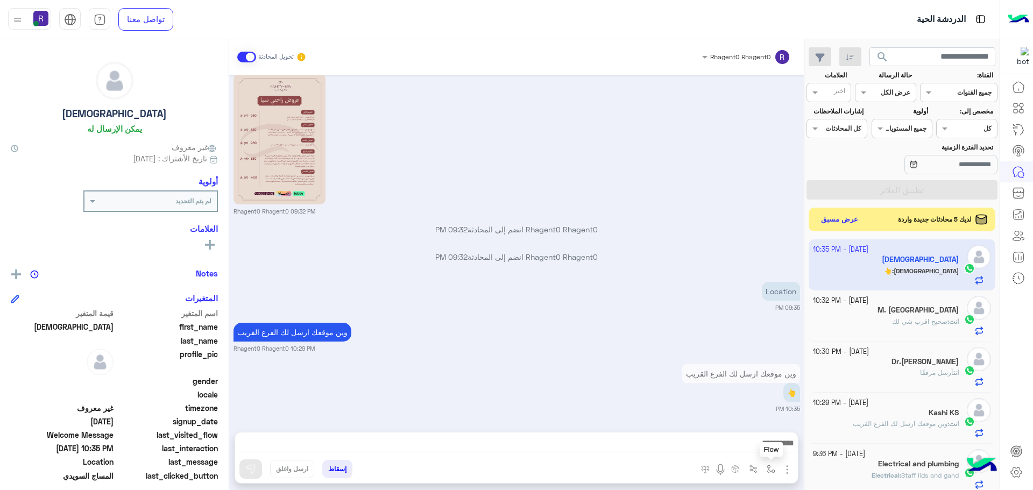
click at [769, 462] on button "button" at bounding box center [772, 469] width 18 height 18
click at [743, 449] on div "أدخل اسم مجموعة الرسائل" at bounding box center [738, 446] width 74 height 10
type input "*****"
click at [766, 420] on div "الجنادرية" at bounding box center [740, 426] width 80 height 21
type textarea "*********"
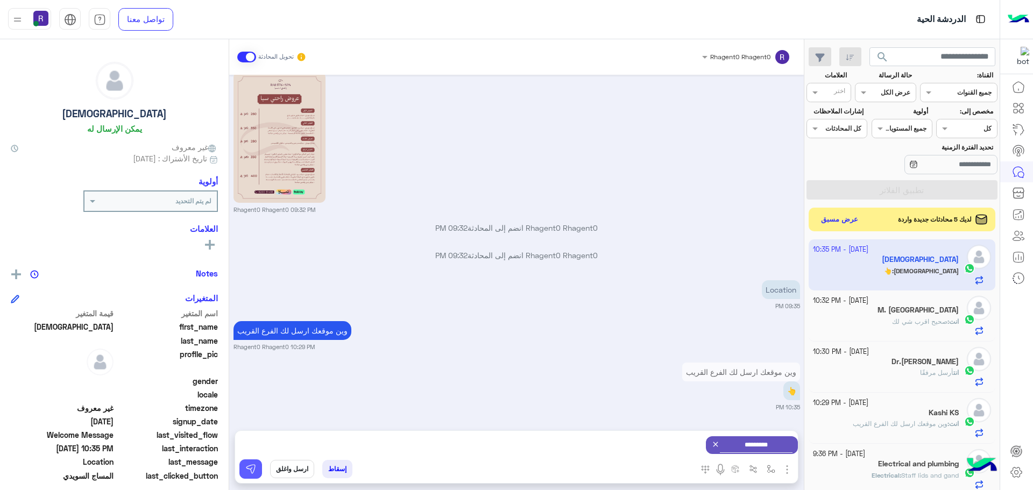
click at [252, 473] on img at bounding box center [250, 469] width 11 height 11
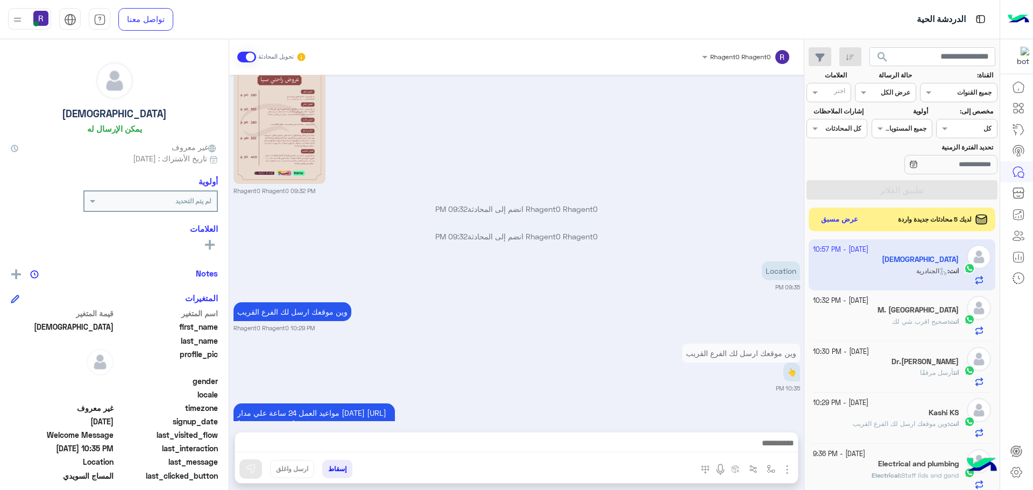
scroll to position [1316, 0]
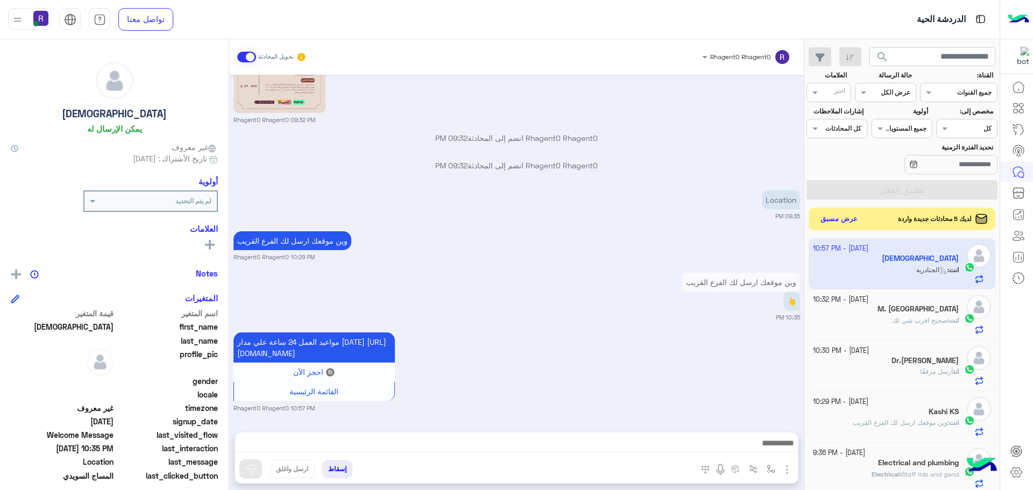
click at [834, 223] on button "عرض مسبق" at bounding box center [839, 219] width 45 height 15
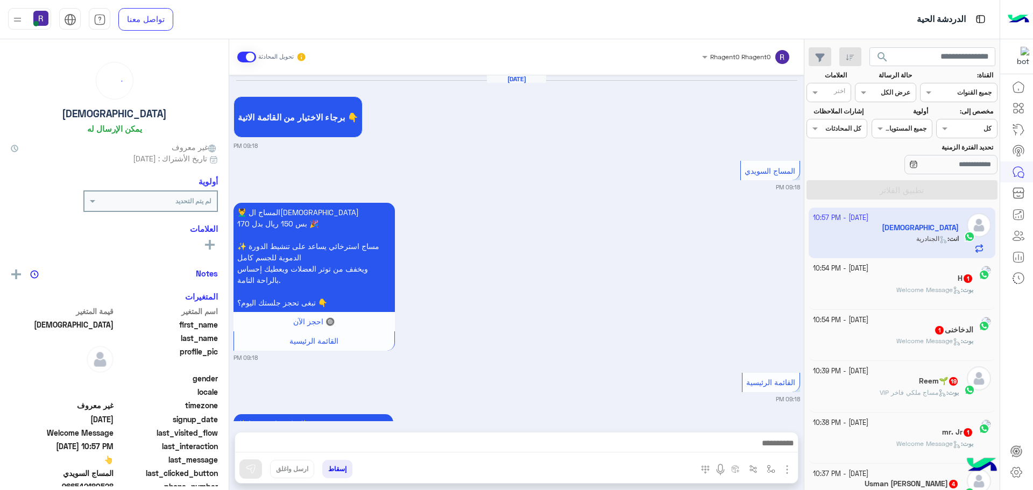
scroll to position [1274, 0]
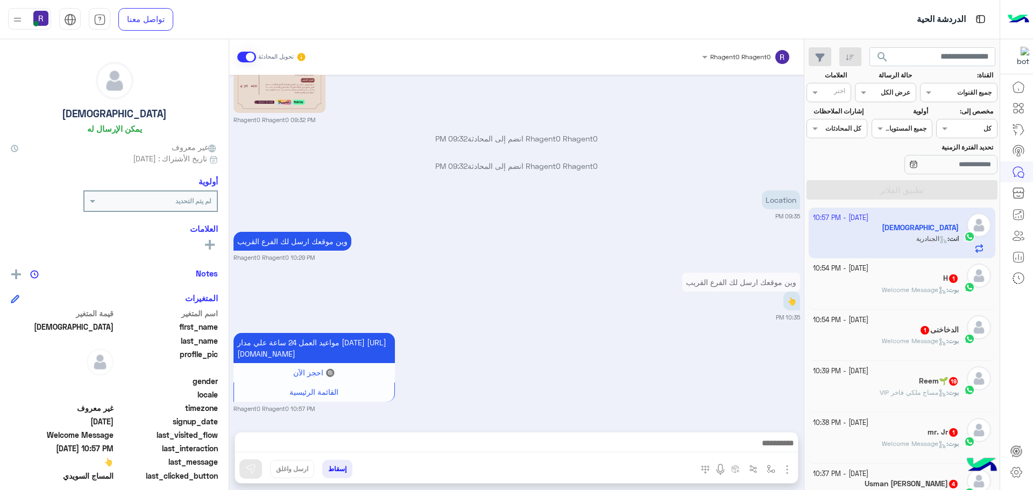
click at [944, 297] on div "بوت : Welcome Message" at bounding box center [886, 294] width 146 height 19
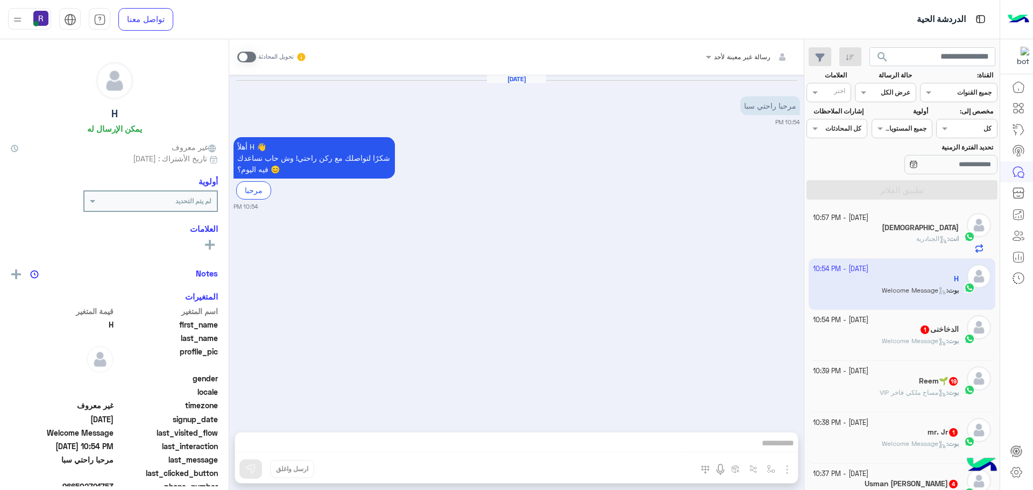
click at [245, 56] on span at bounding box center [246, 57] width 19 height 11
click at [793, 471] on img "button" at bounding box center [787, 469] width 13 height 13
click at [771, 456] on button "الصور" at bounding box center [771, 446] width 46 height 22
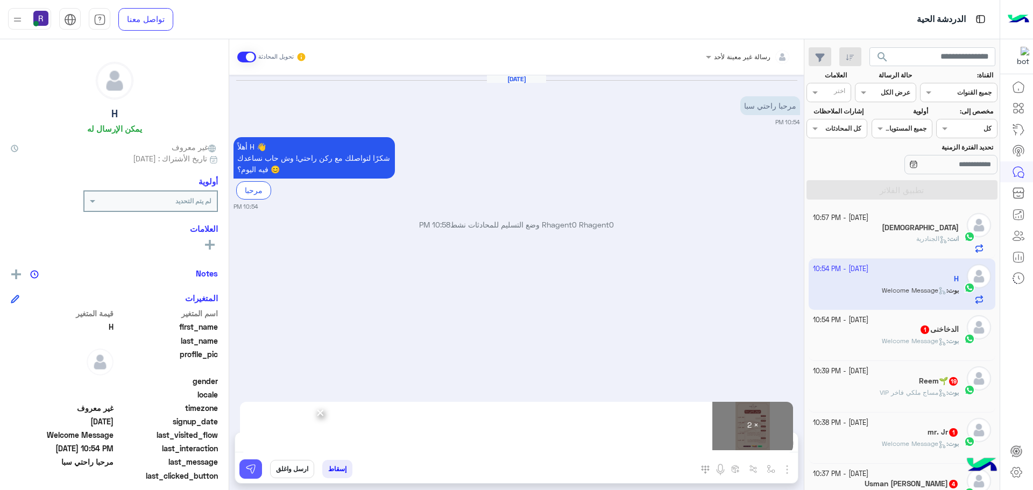
click at [247, 477] on button at bounding box center [250, 469] width 23 height 19
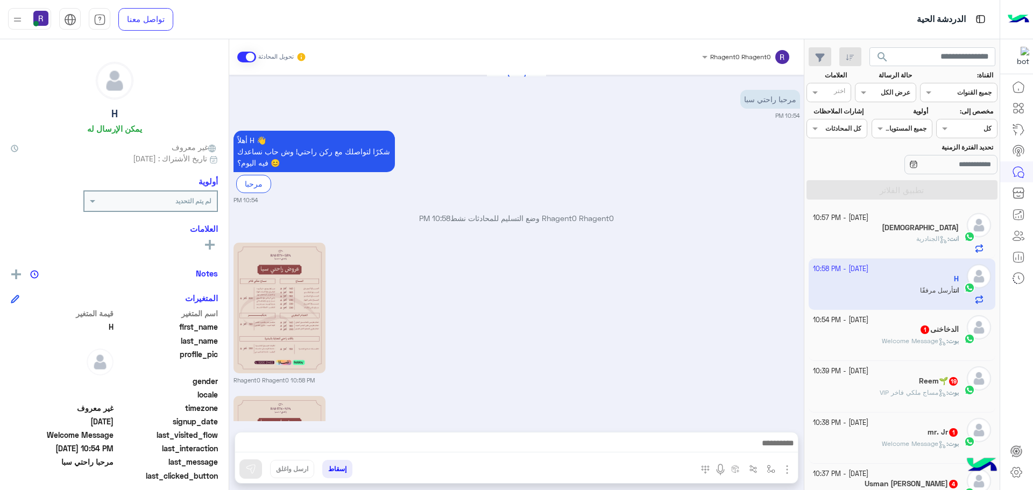
scroll to position [159, 0]
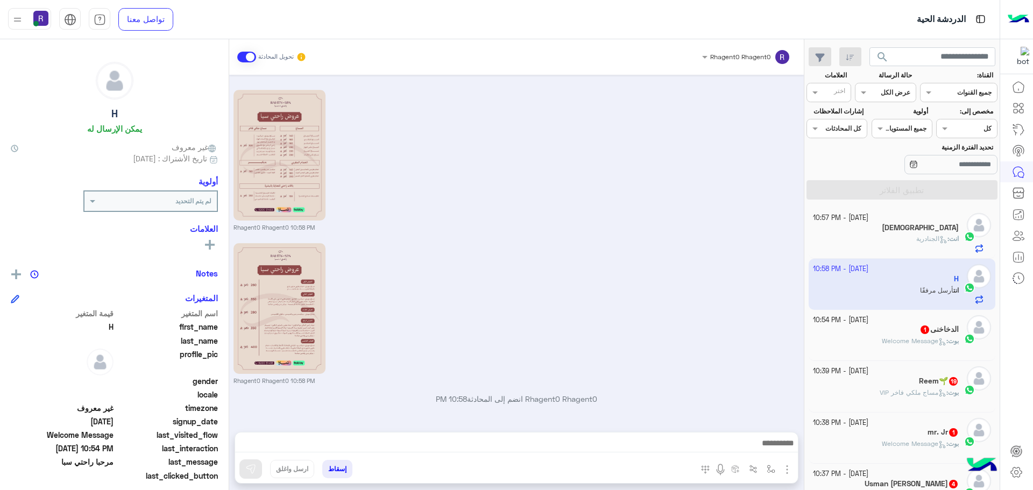
click at [920, 320] on div "[DATE] - 10:54 PM" at bounding box center [886, 320] width 146 height 10
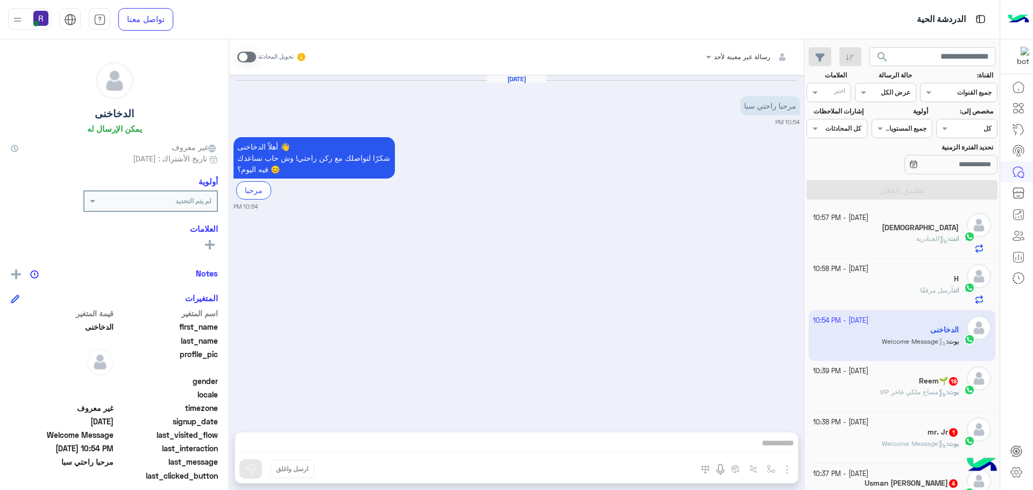
click at [249, 59] on span at bounding box center [246, 57] width 19 height 11
click at [788, 471] on img "button" at bounding box center [787, 469] width 13 height 13
click at [770, 448] on span "الصور" at bounding box center [767, 446] width 20 height 12
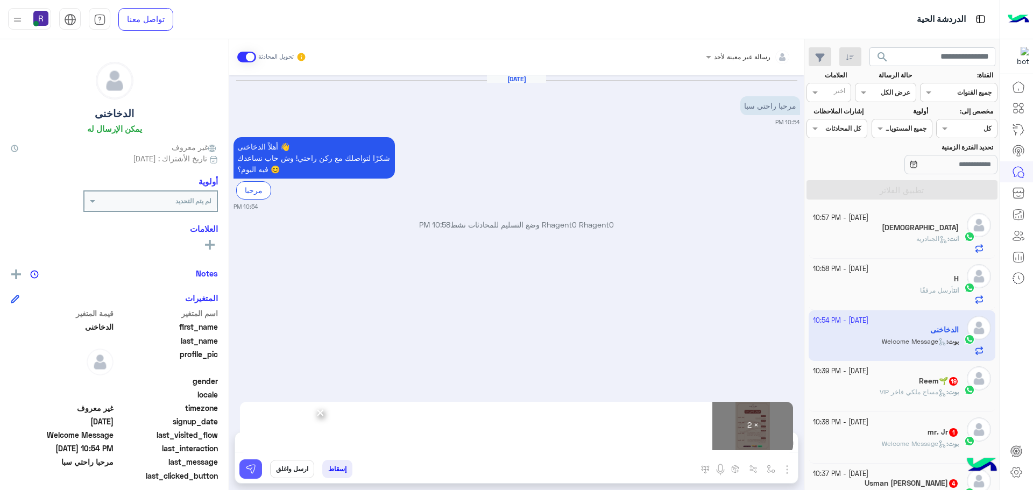
click at [250, 471] on img at bounding box center [250, 469] width 11 height 11
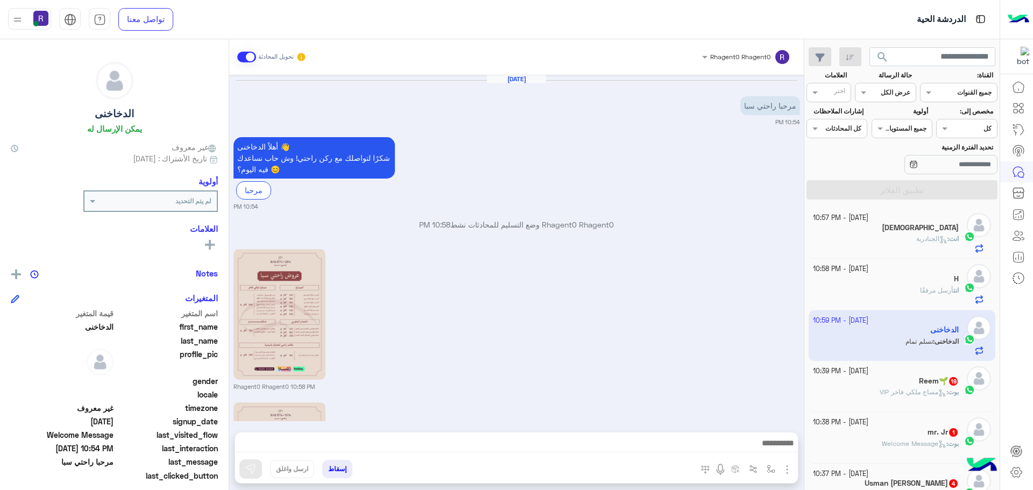
scroll to position [200, 0]
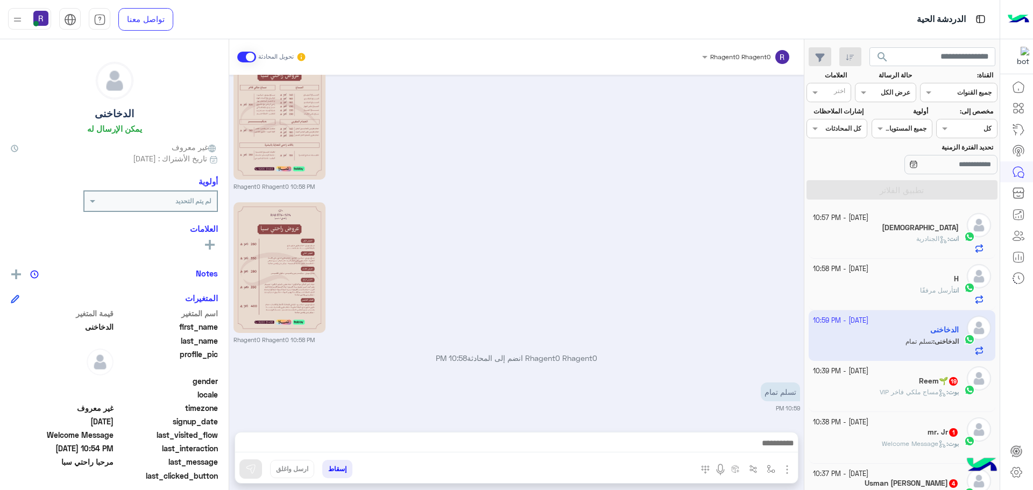
click at [712, 303] on div "Rhagent0 Rhagent0 10:58 PM" at bounding box center [517, 272] width 567 height 145
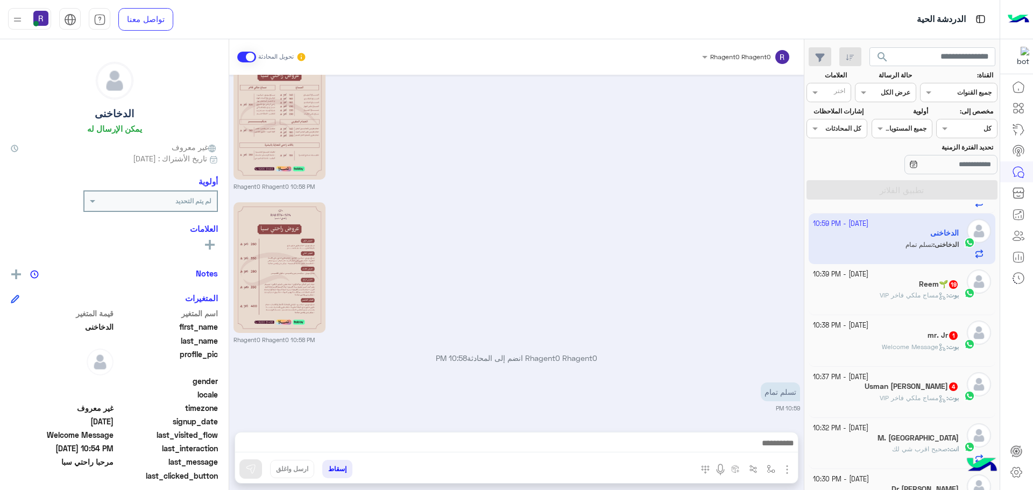
scroll to position [108, 0]
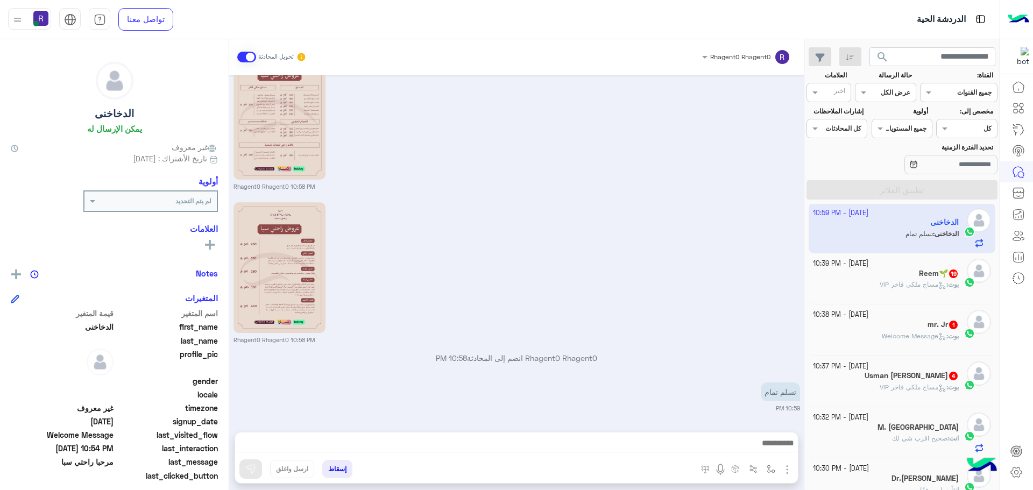
click at [929, 278] on h5 "Reem🌱 19" at bounding box center [939, 273] width 40 height 9
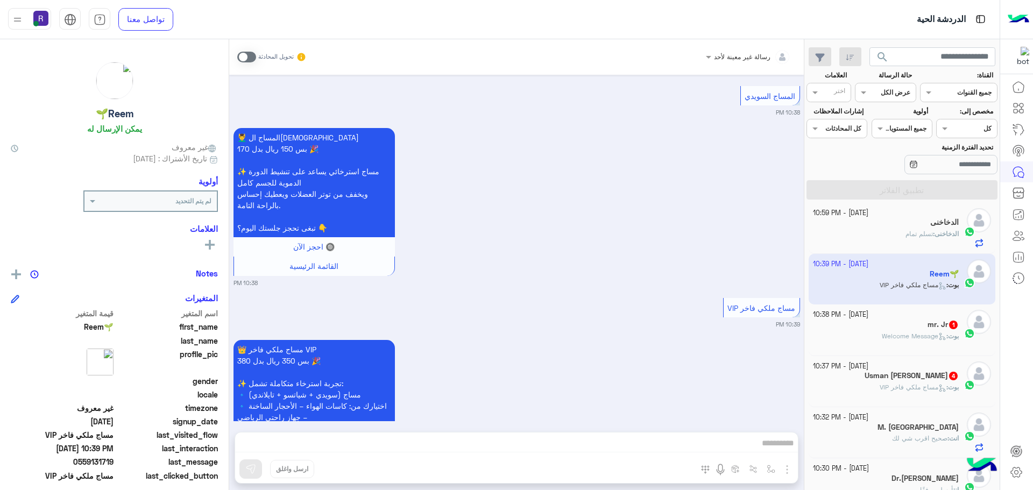
scroll to position [1237, 0]
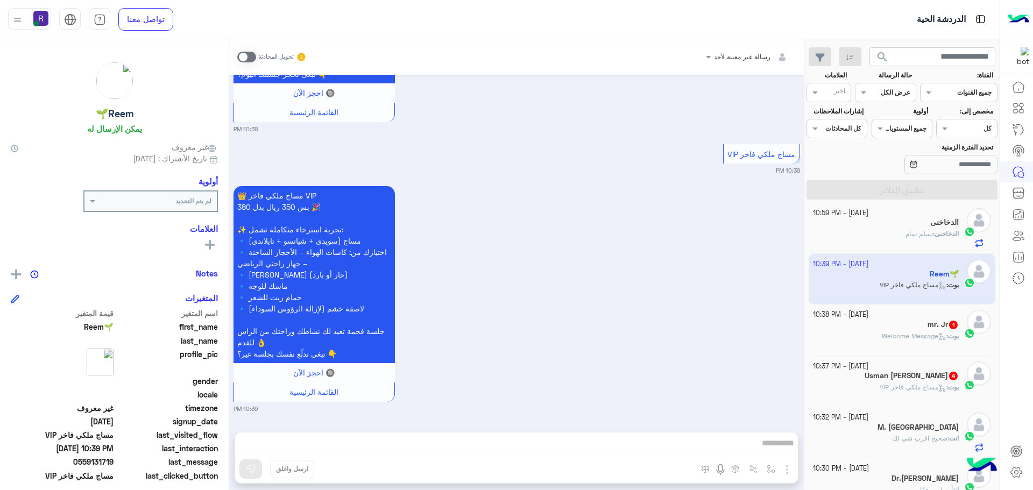
click at [253, 61] on span at bounding box center [246, 57] width 19 height 11
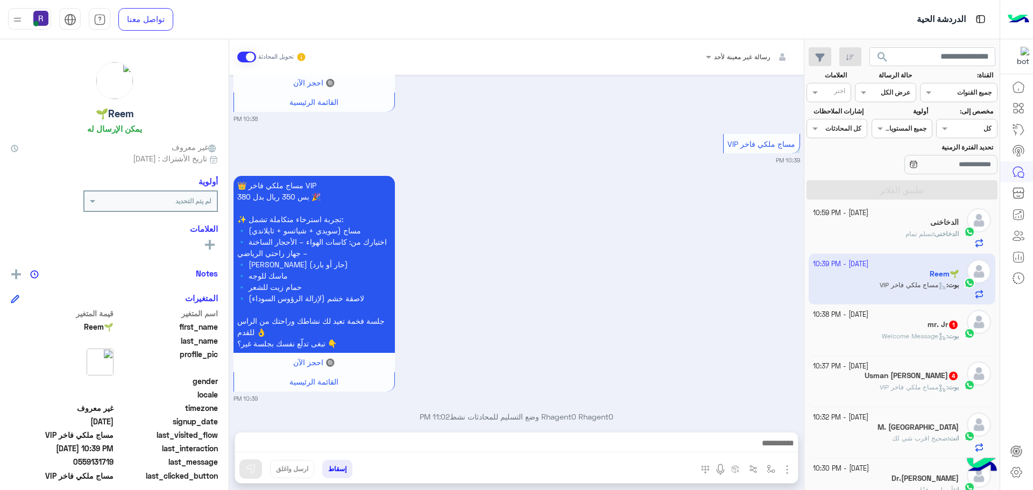
scroll to position [1265, 0]
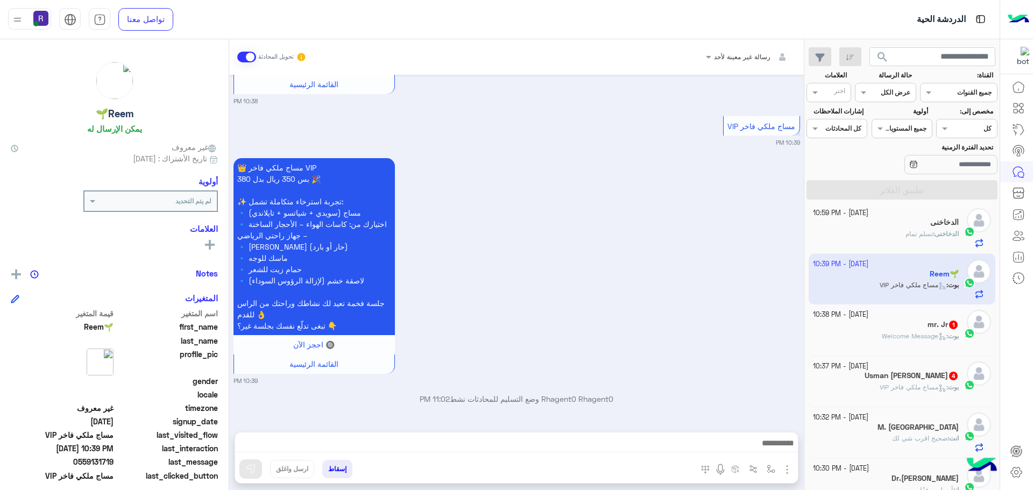
click at [791, 471] on img "button" at bounding box center [787, 469] width 13 height 13
click at [780, 449] on img at bounding box center [784, 446] width 9 height 12
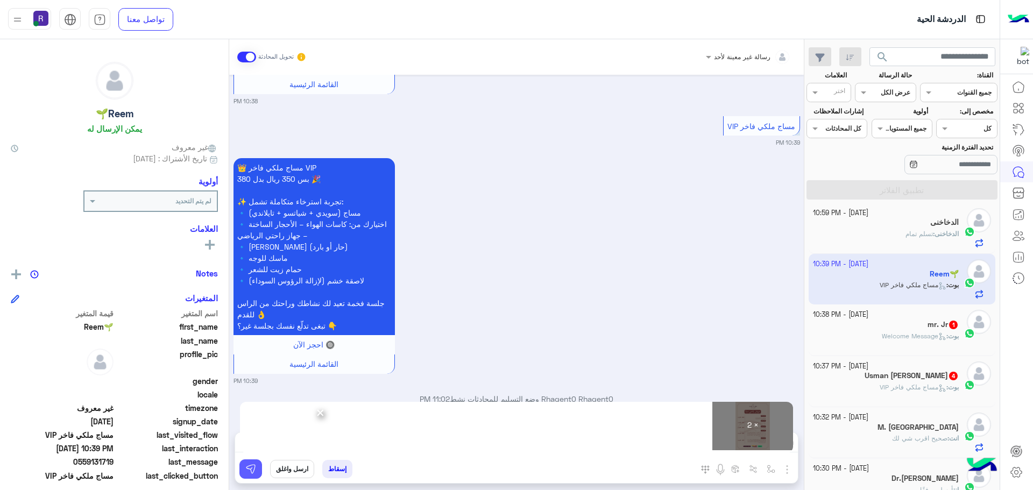
click at [249, 462] on button at bounding box center [250, 469] width 23 height 19
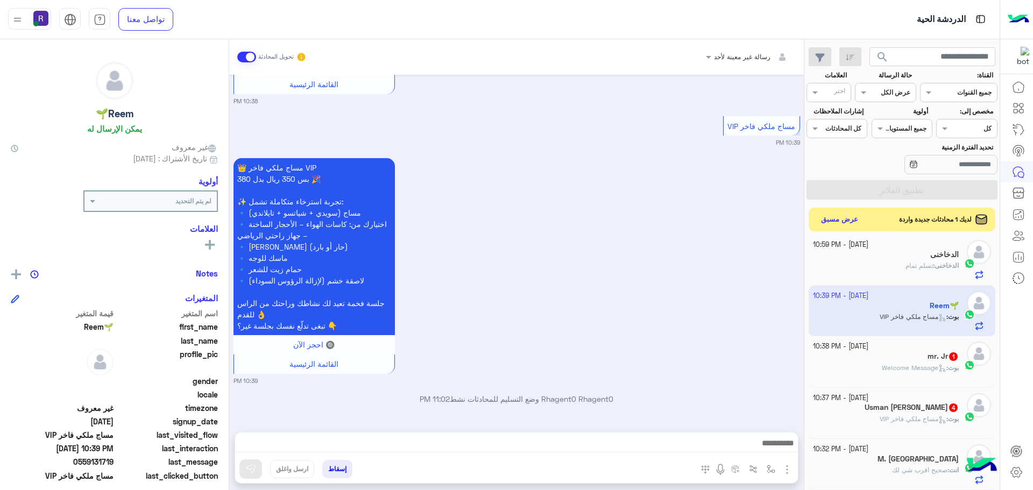
click at [915, 360] on div "mr. Jr 1" at bounding box center [886, 357] width 146 height 11
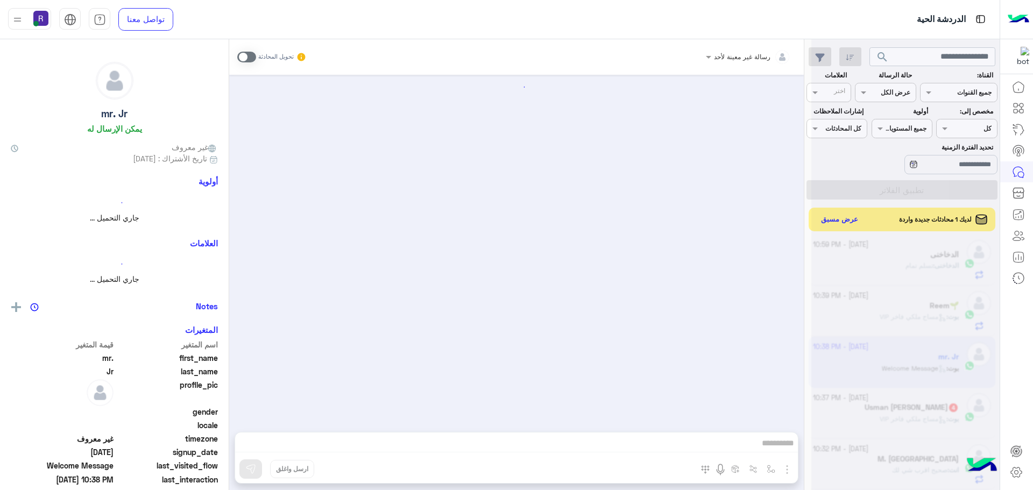
scroll to position [151, 0]
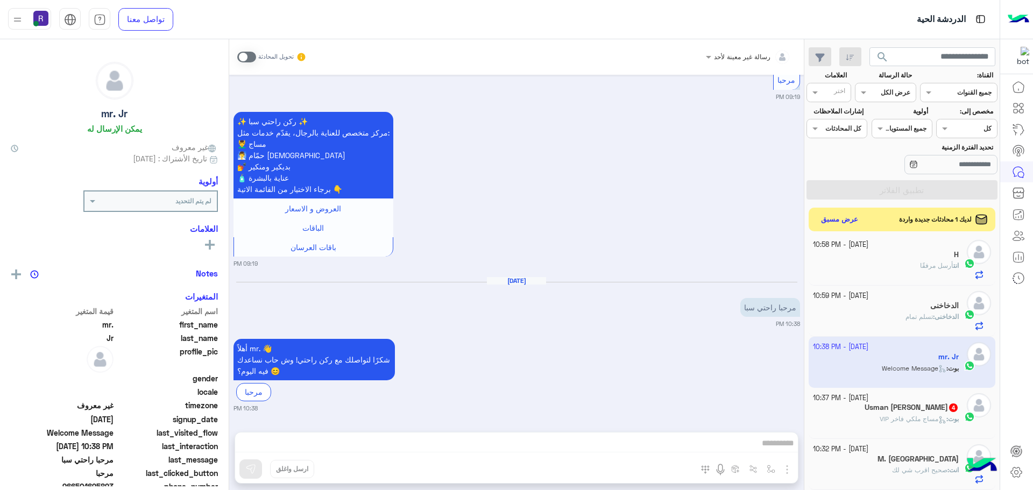
click at [252, 57] on span at bounding box center [246, 57] width 19 height 11
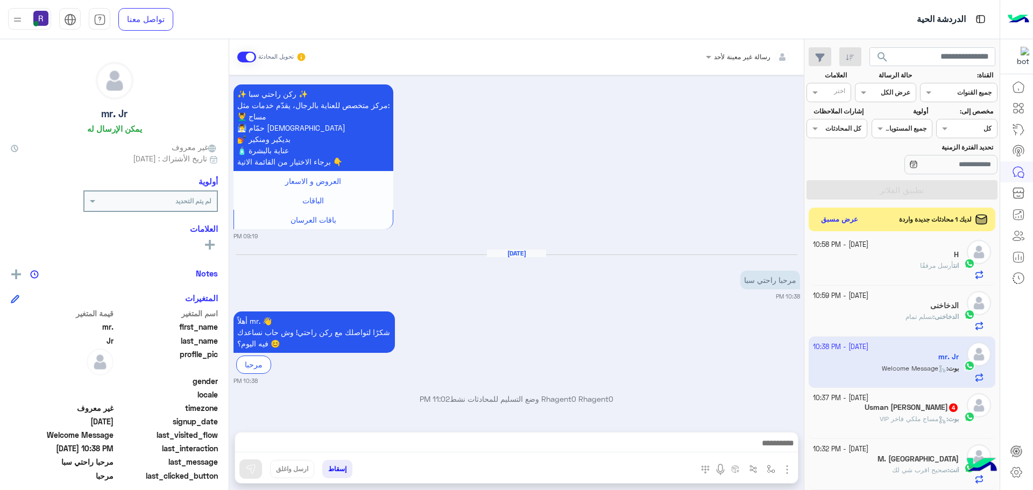
click at [787, 465] on img "button" at bounding box center [787, 469] width 13 height 13
click at [760, 442] on span "الصور" at bounding box center [767, 446] width 20 height 12
click at [788, 473] on img "button" at bounding box center [787, 469] width 13 height 13
click at [779, 449] on button "الصور" at bounding box center [771, 446] width 46 height 22
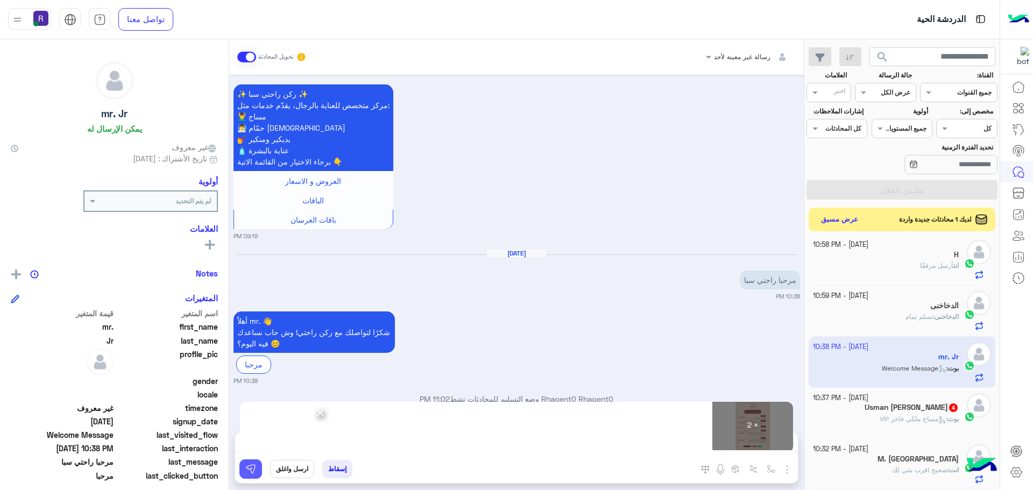
click at [245, 461] on button at bounding box center [250, 469] width 23 height 19
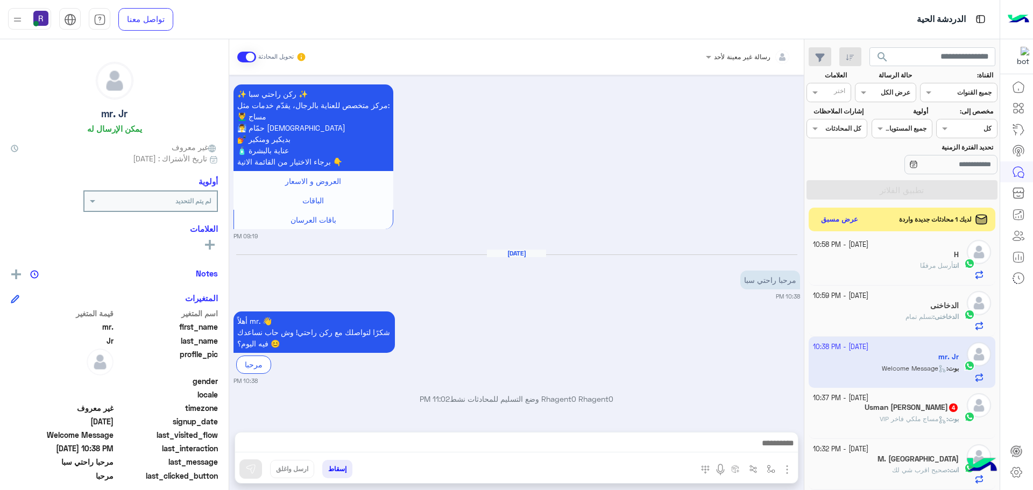
scroll to position [540, 0]
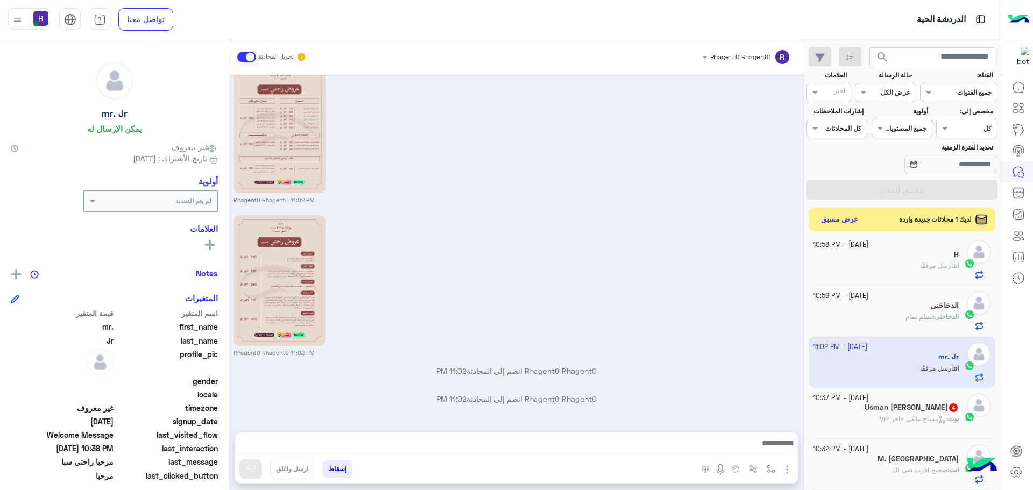
click at [900, 404] on h5 "Usman [PERSON_NAME] 4" at bounding box center [912, 407] width 94 height 9
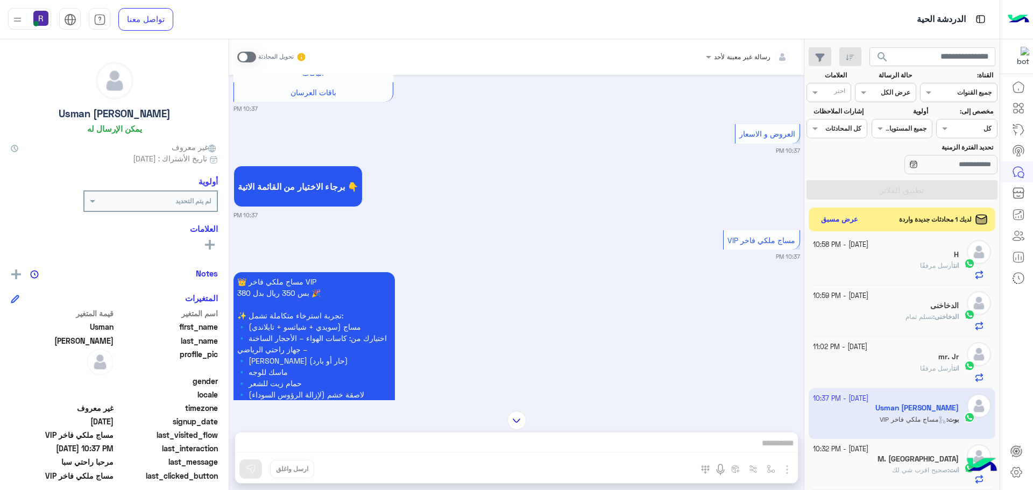
scroll to position [403, 0]
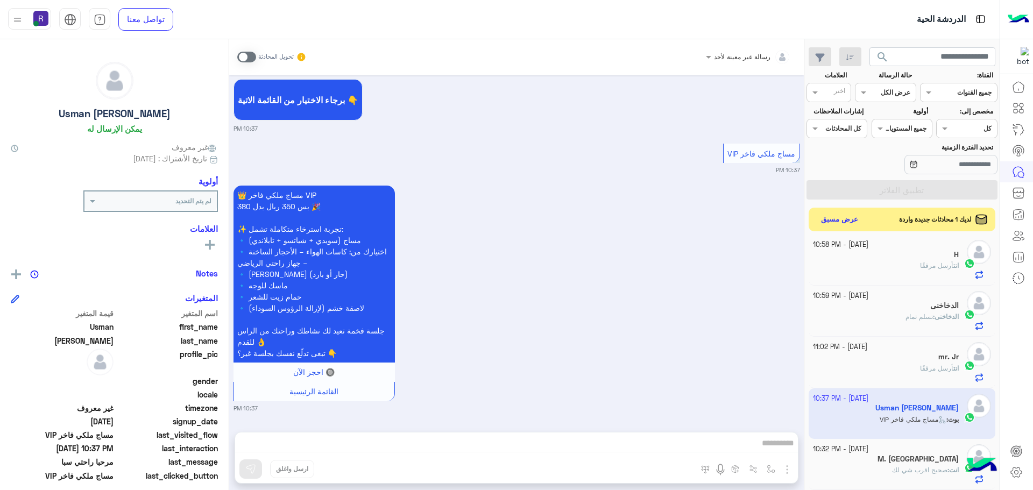
click at [245, 55] on span at bounding box center [246, 57] width 19 height 11
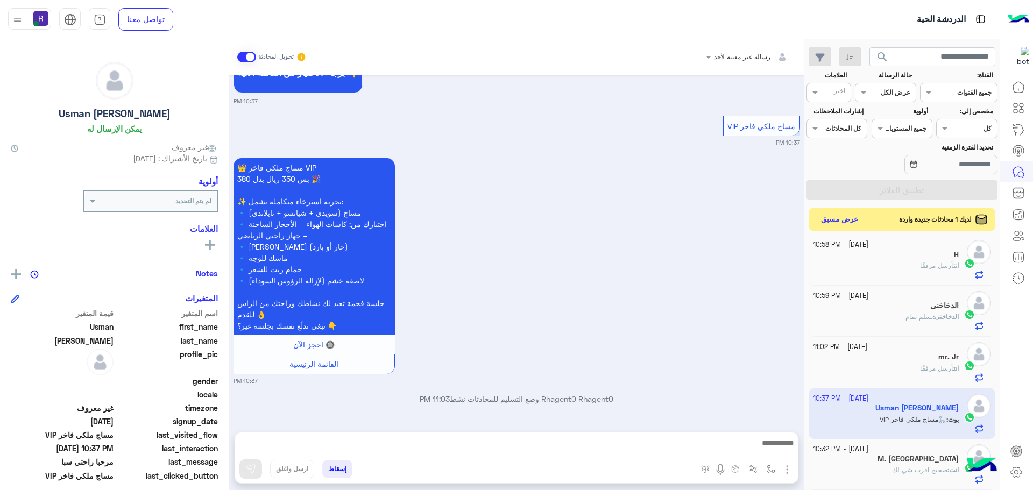
click at [790, 470] on img "button" at bounding box center [787, 469] width 13 height 13
click at [756, 452] on button "الصور" at bounding box center [771, 446] width 46 height 22
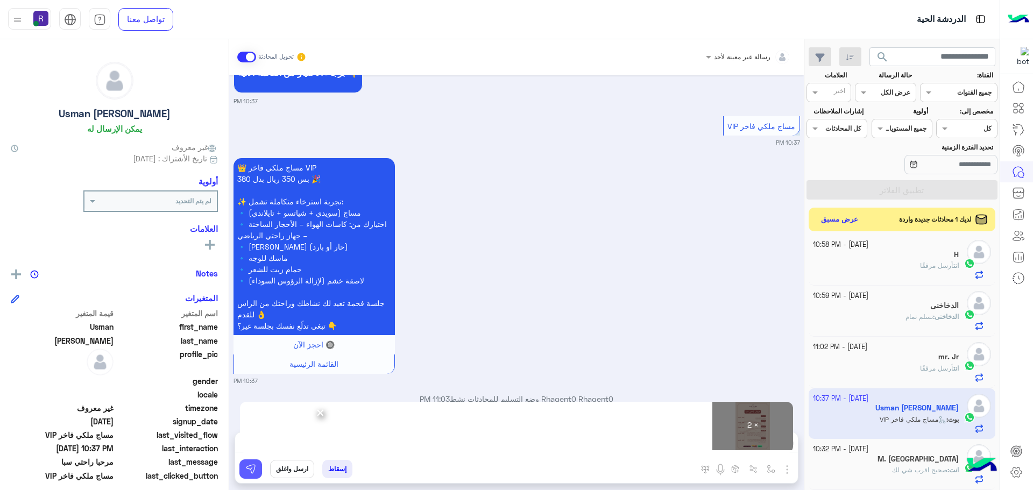
click at [253, 472] on img at bounding box center [250, 469] width 11 height 11
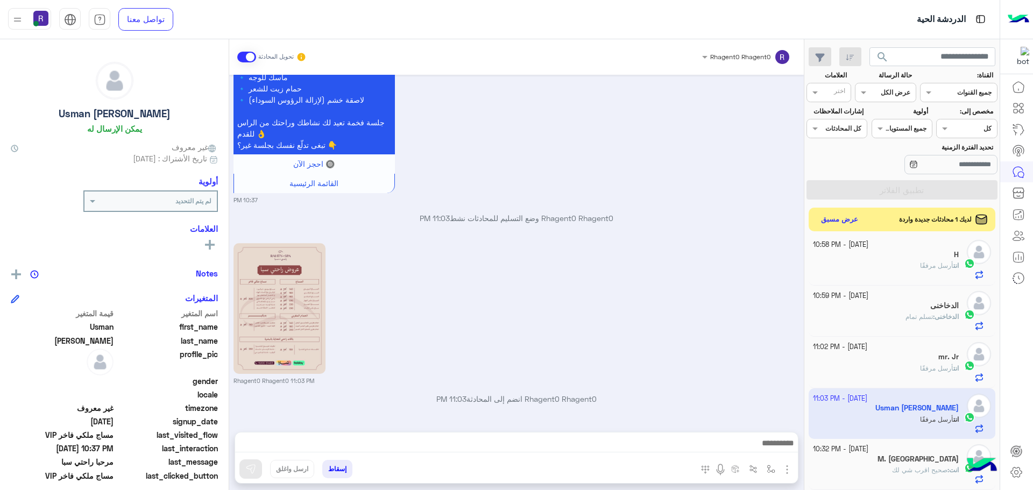
scroll to position [764, 0]
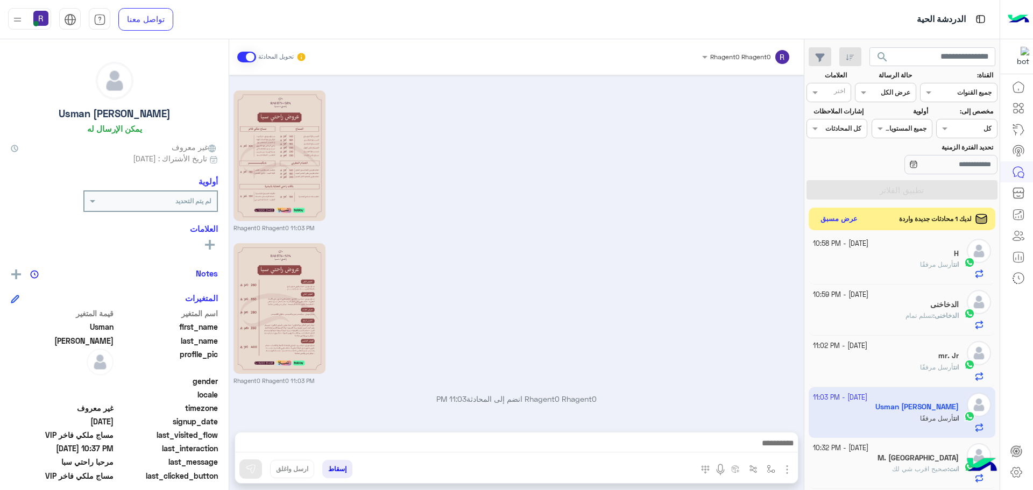
click at [840, 222] on button "عرض مسبق" at bounding box center [839, 219] width 45 height 15
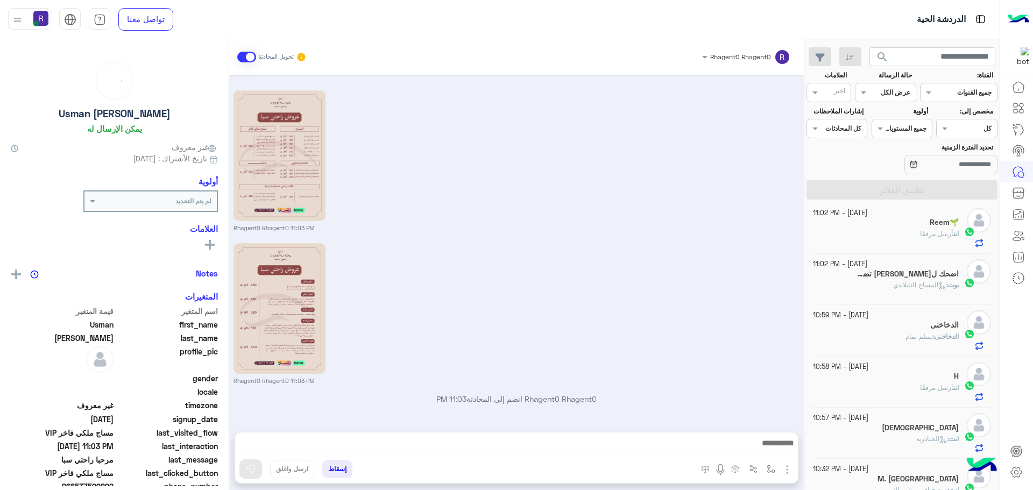
click at [925, 279] on div "اضحك ل[PERSON_NAME] تضحكبك 1" at bounding box center [886, 275] width 146 height 11
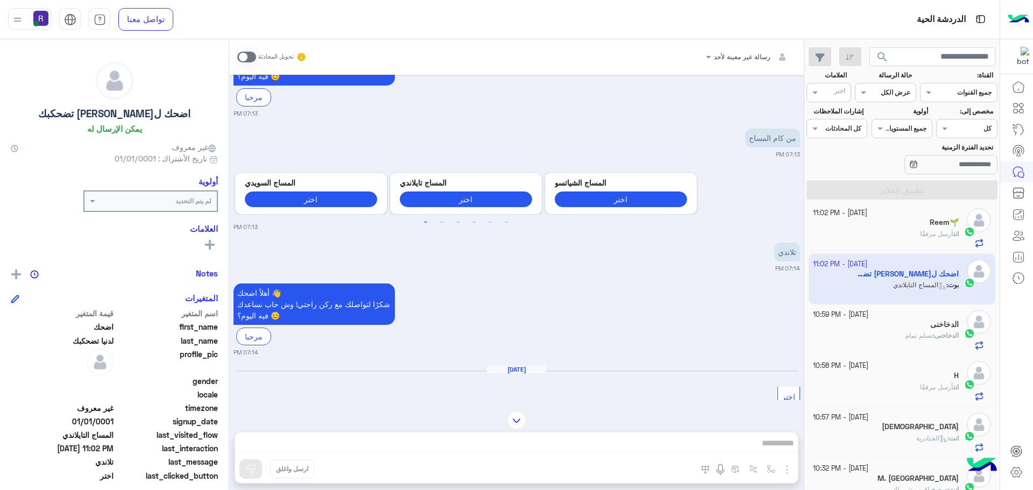
scroll to position [1743, 0]
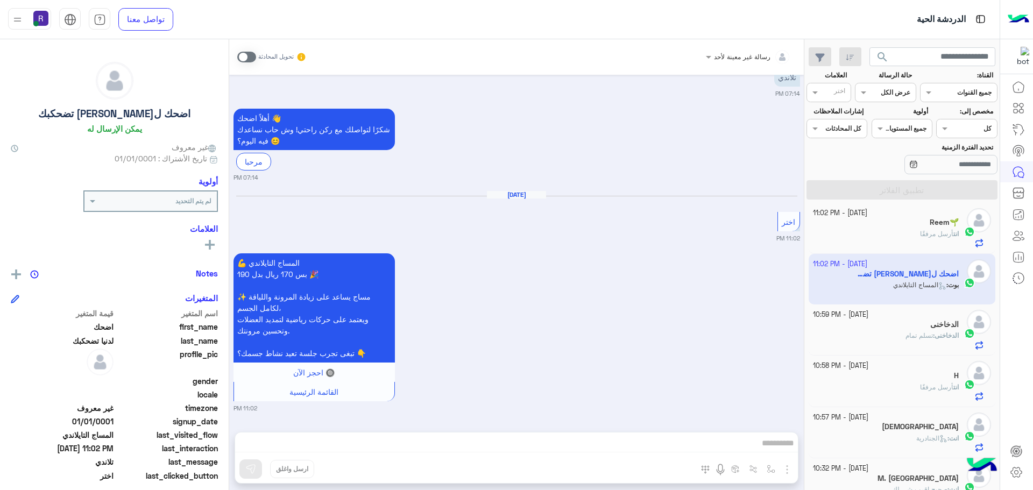
click at [242, 61] on span at bounding box center [246, 57] width 19 height 11
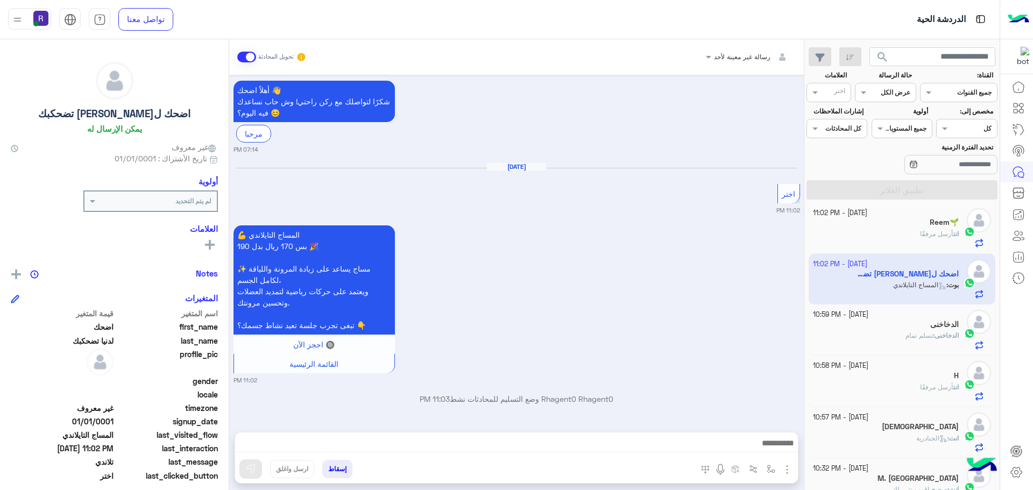
click at [783, 471] on img "button" at bounding box center [787, 469] width 13 height 13
click at [764, 438] on button "الصور" at bounding box center [771, 446] width 46 height 22
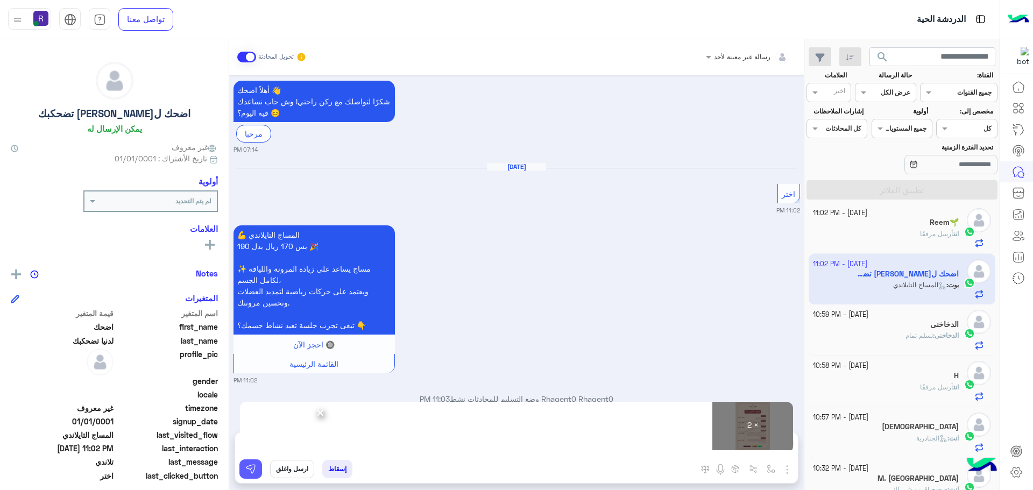
click at [256, 467] on img at bounding box center [250, 469] width 11 height 11
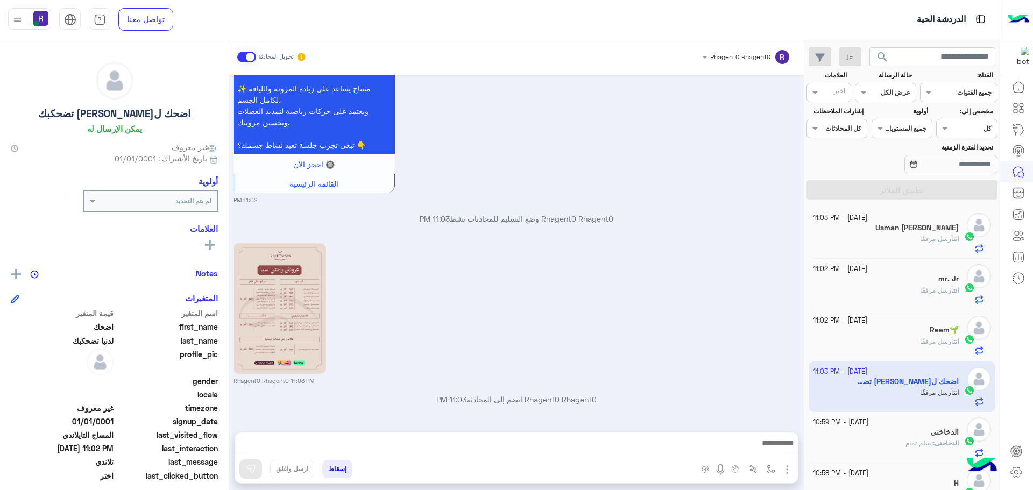
scroll to position [2105, 0]
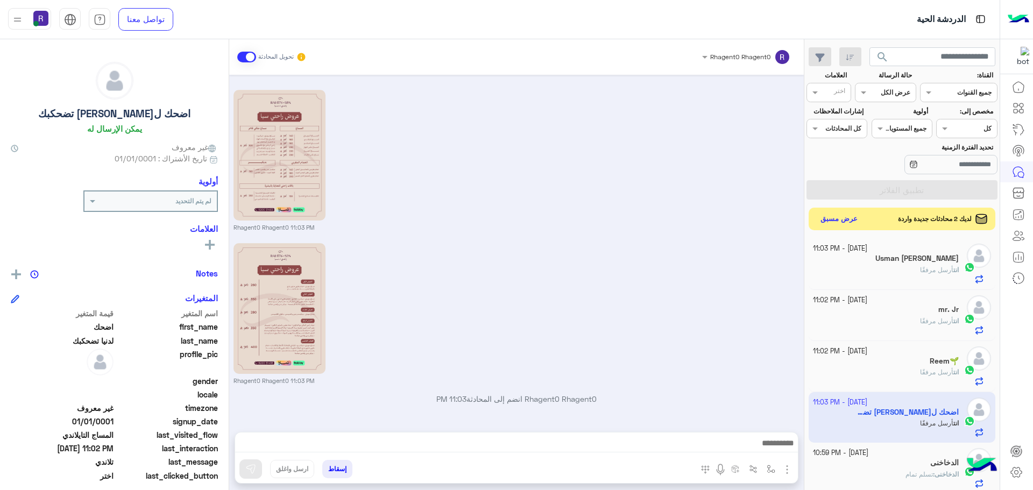
click at [838, 215] on button "عرض مسبق" at bounding box center [839, 219] width 45 height 15
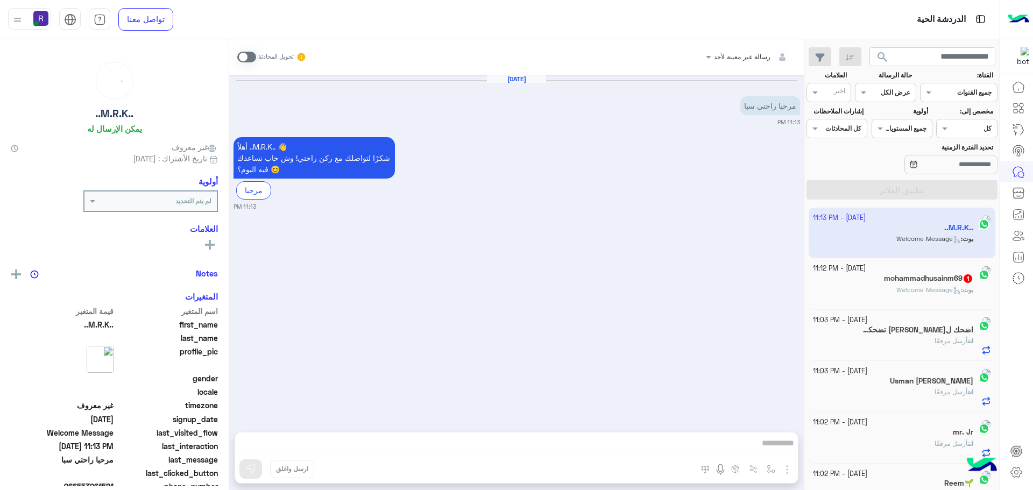
click at [244, 59] on span at bounding box center [246, 57] width 19 height 11
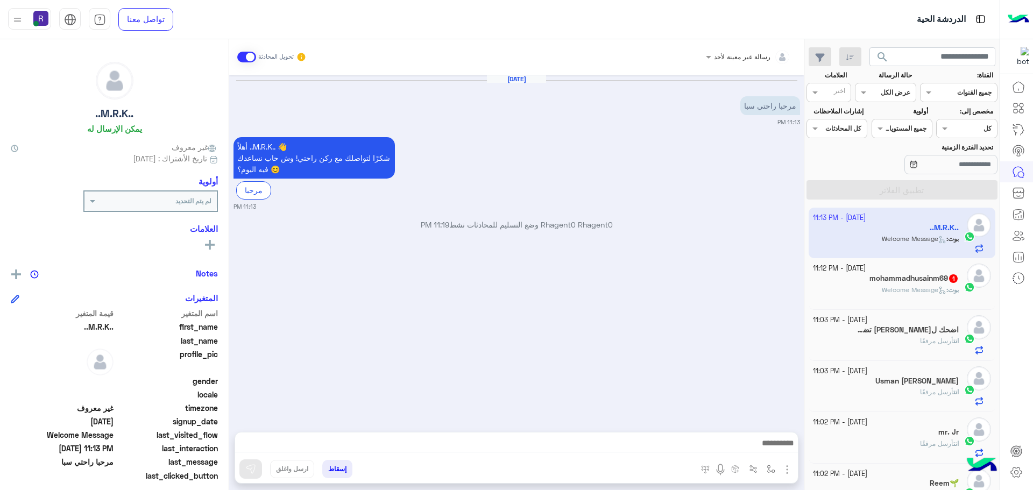
click at [786, 471] on img "button" at bounding box center [787, 469] width 13 height 13
click at [765, 443] on span "الصور" at bounding box center [767, 446] width 20 height 12
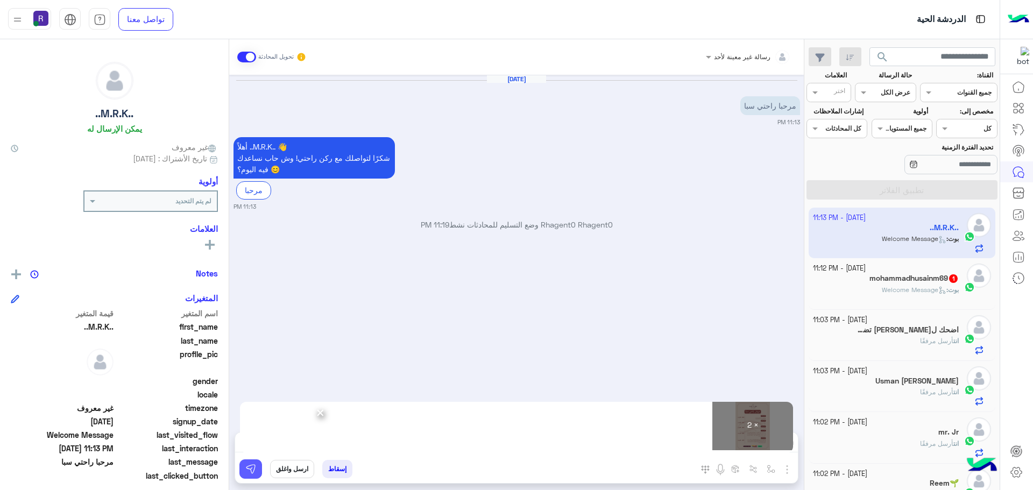
click at [253, 467] on img at bounding box center [250, 469] width 11 height 11
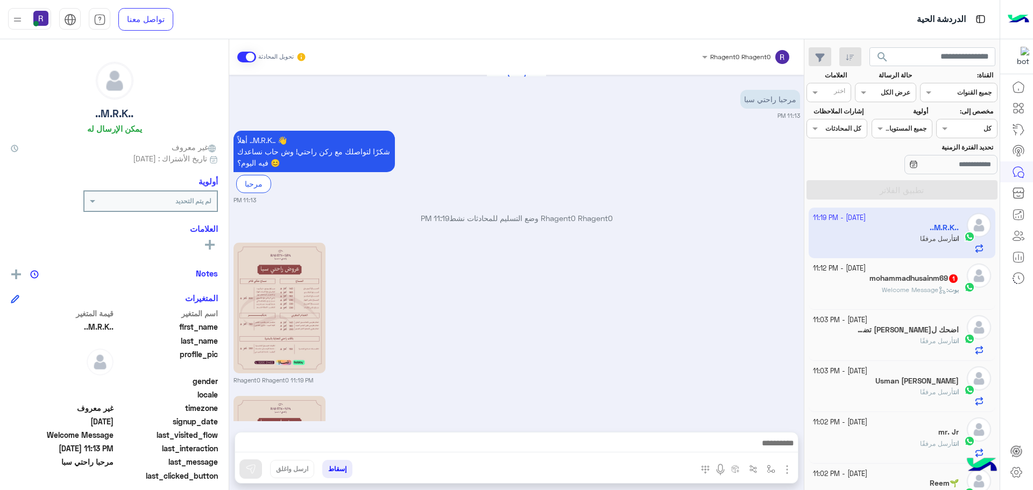
scroll to position [159, 0]
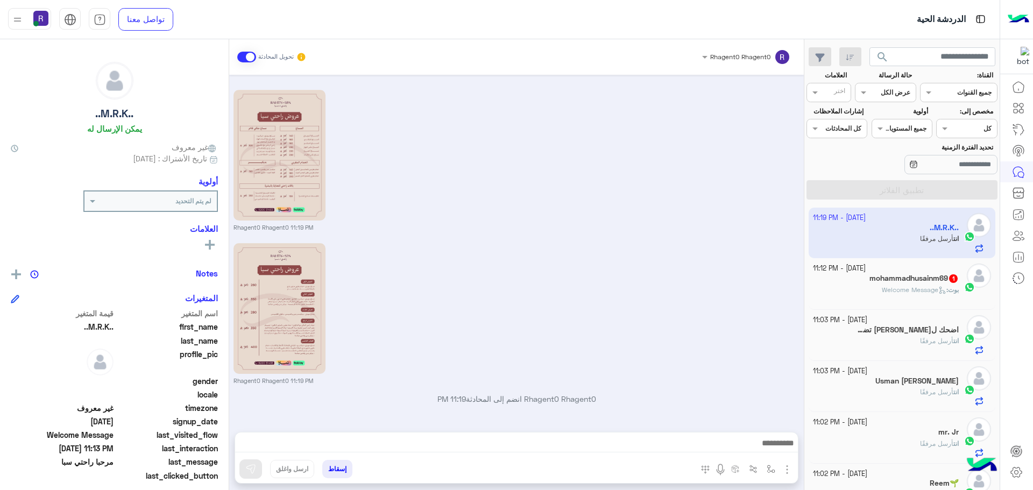
click at [926, 286] on span "Welcome Message" at bounding box center [914, 290] width 65 height 8
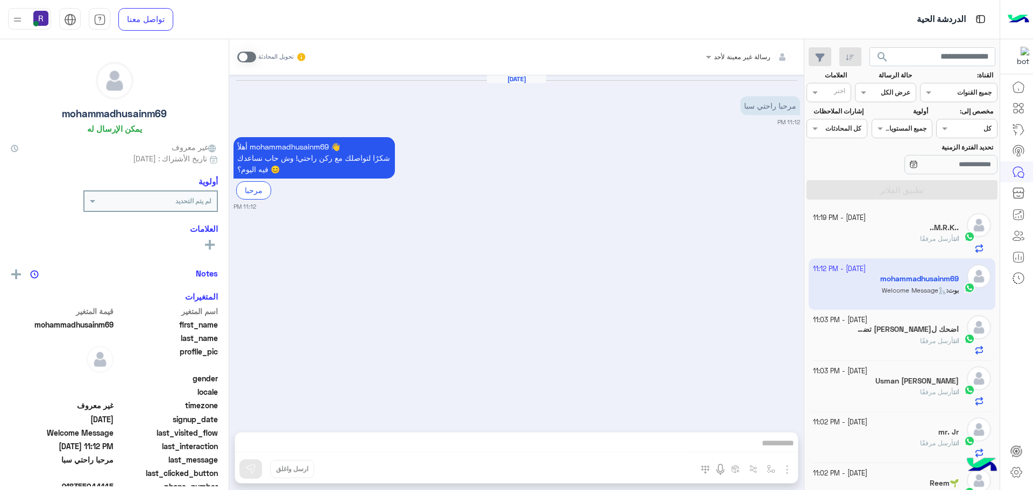
click at [244, 58] on span at bounding box center [246, 57] width 19 height 11
click at [792, 468] on img "button" at bounding box center [787, 469] width 13 height 13
click at [765, 447] on span "الصور" at bounding box center [767, 446] width 20 height 12
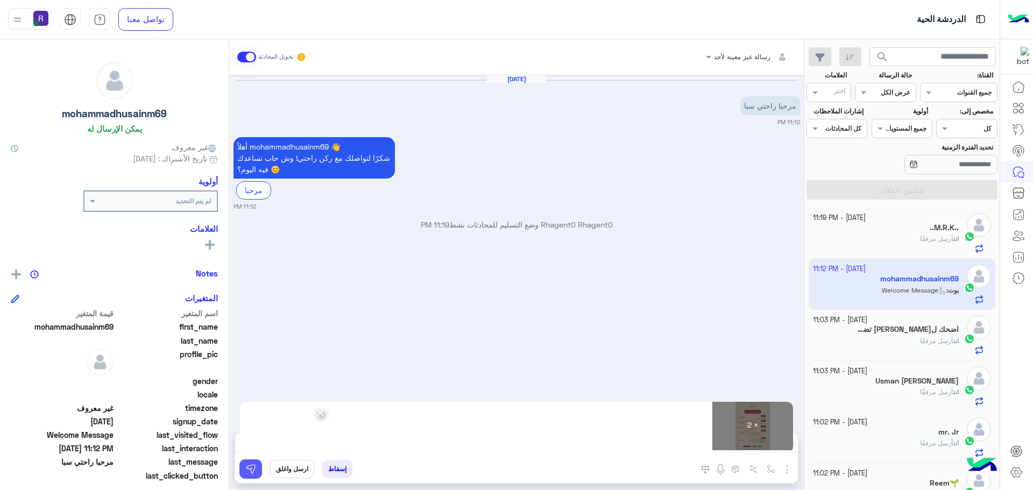
click at [253, 469] on img at bounding box center [250, 469] width 11 height 11
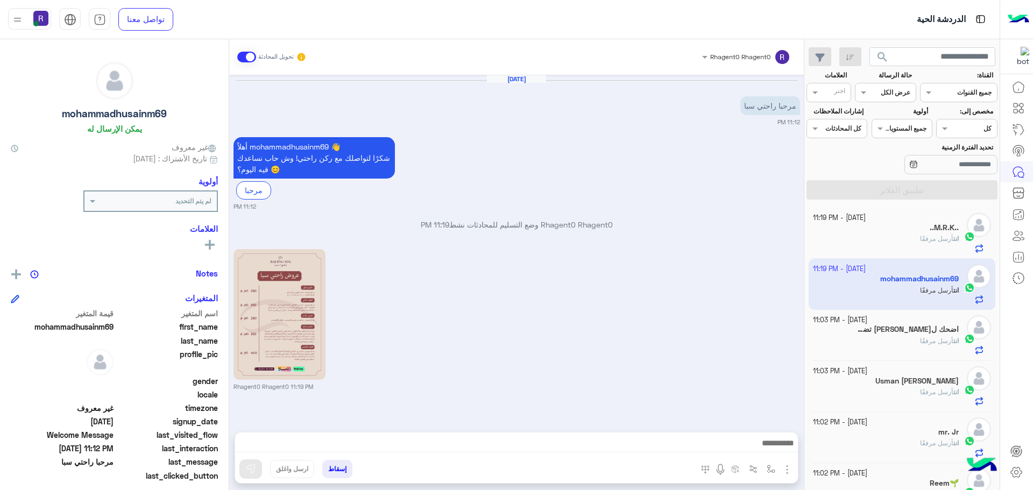
scroll to position [159, 0]
